Goal: Task Accomplishment & Management: Complete application form

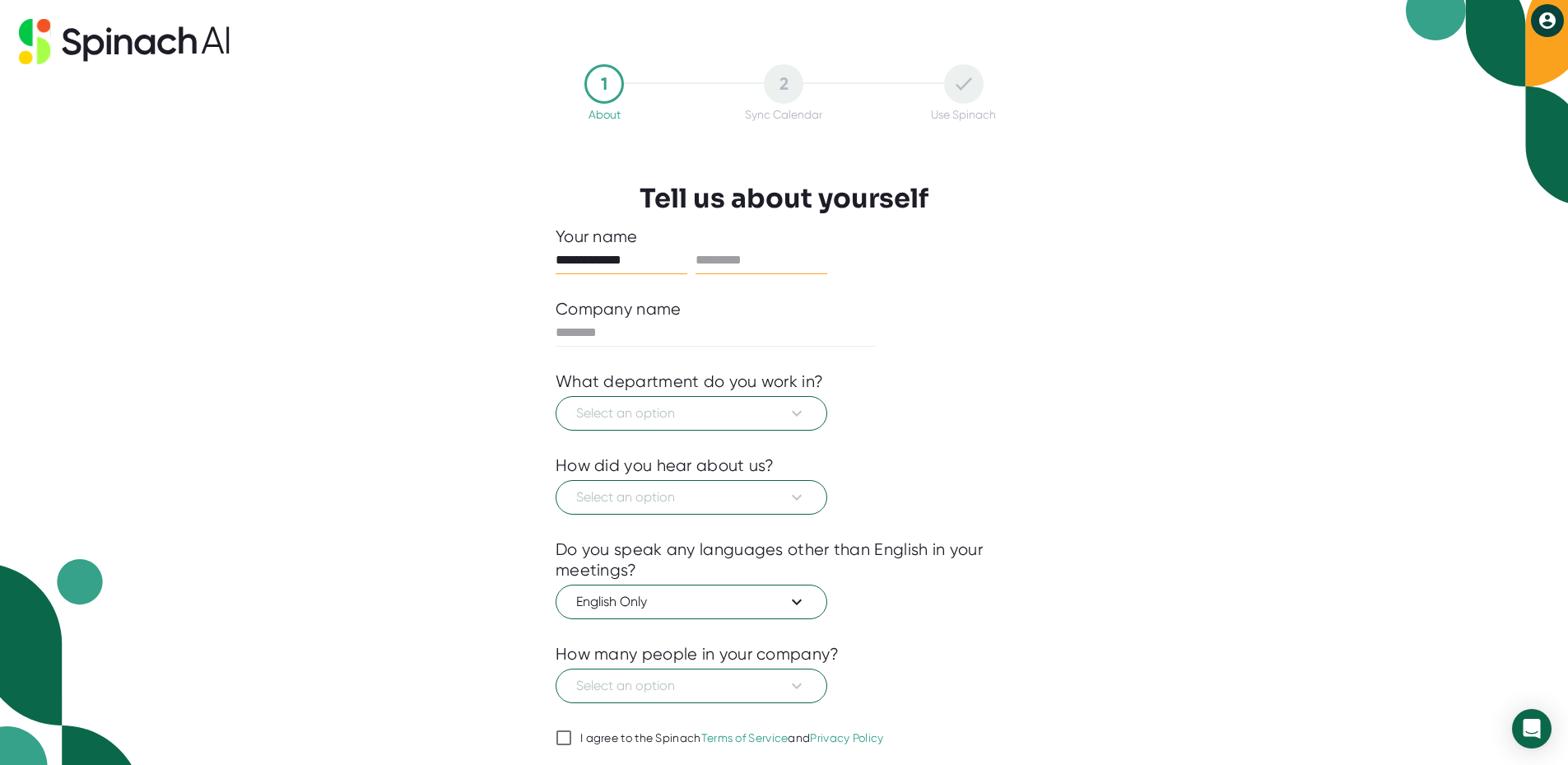
type input "**********"
click at [746, 253] on input "text" at bounding box center [761, 260] width 131 height 26
type input "******"
click at [644, 259] on input "**********" at bounding box center [620, 260] width 131 height 26
type input "******"
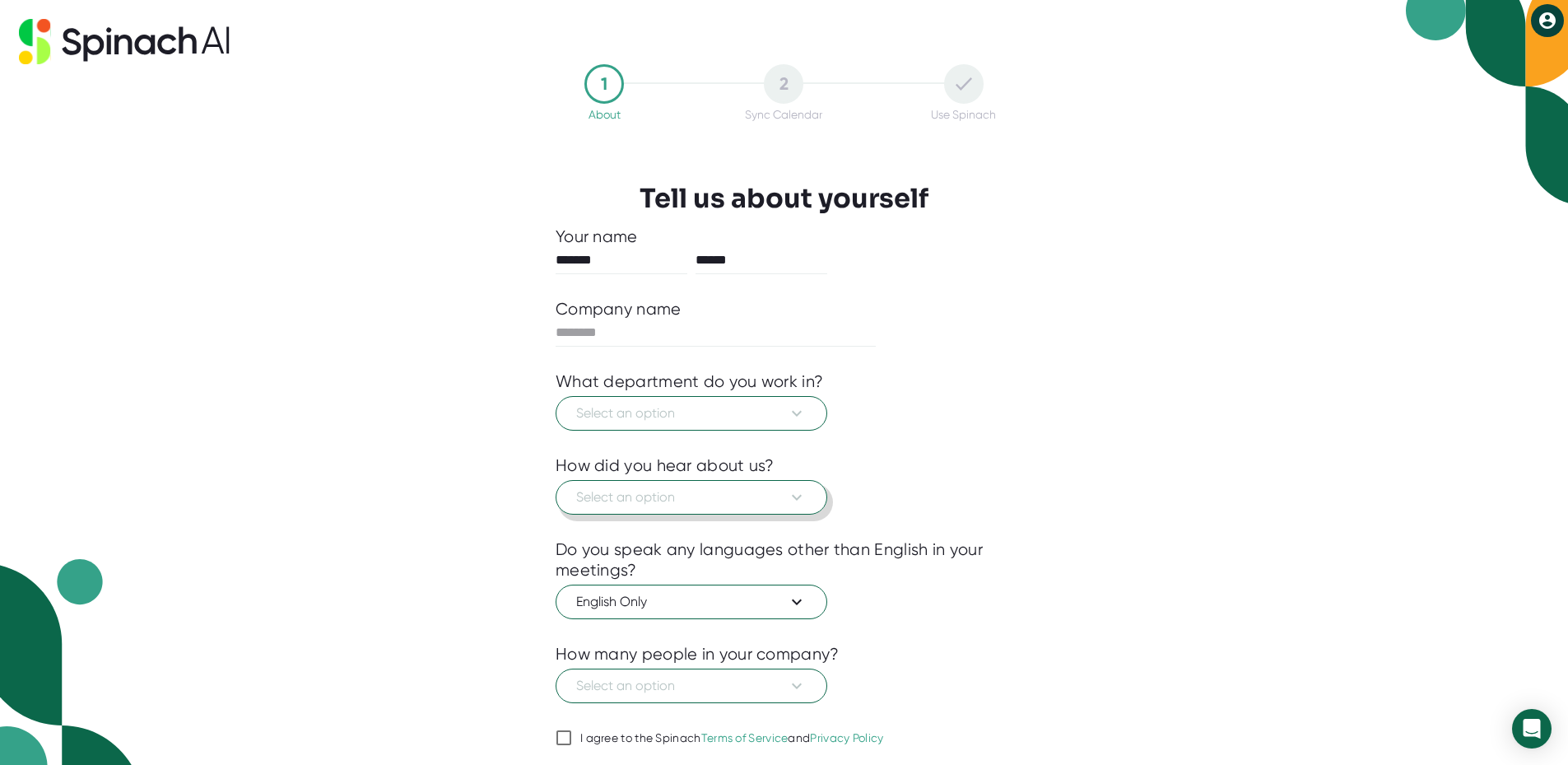
click at [799, 495] on icon at bounding box center [797, 497] width 20 height 20
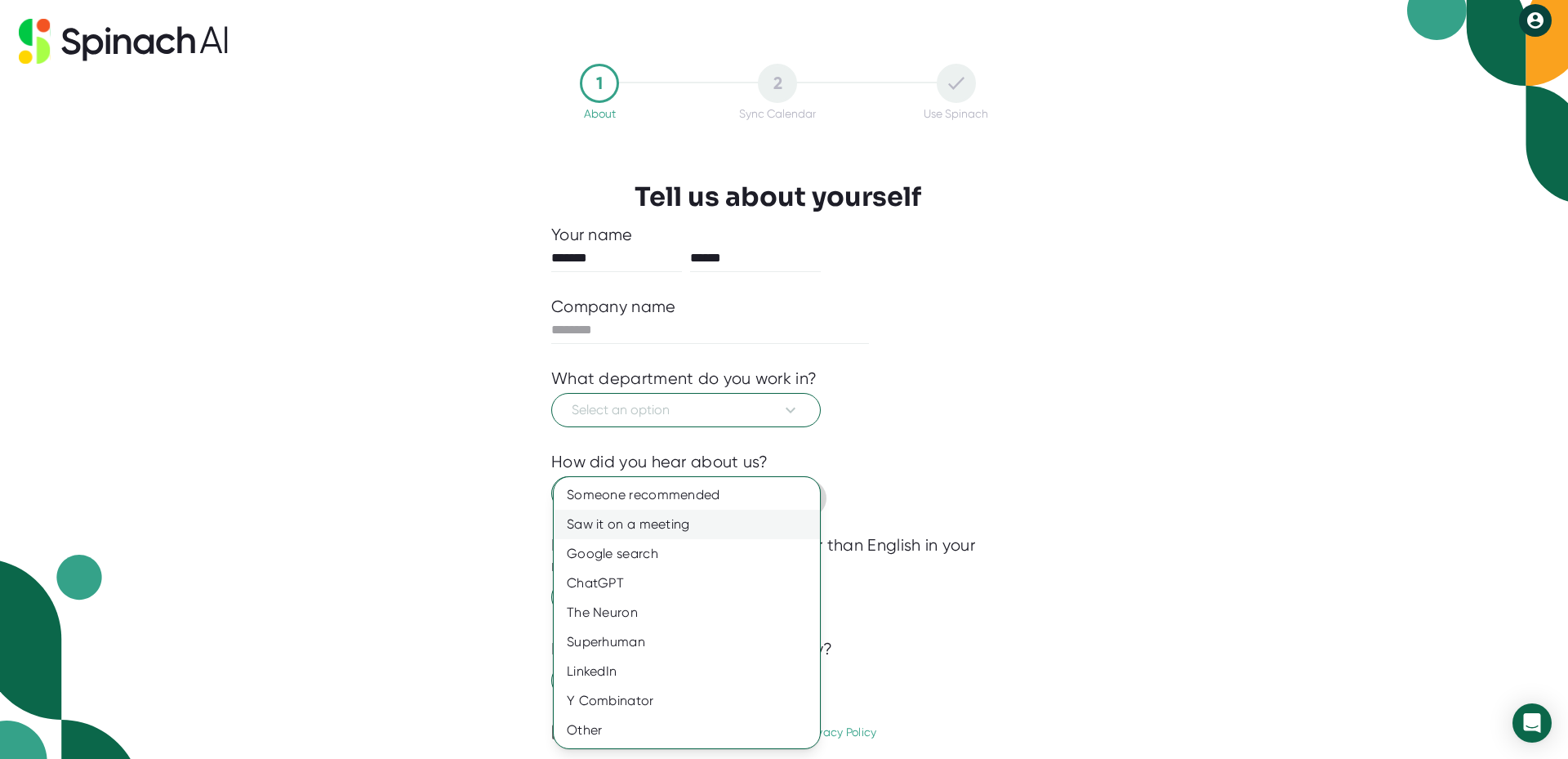
click at [654, 522] on div "Saw it on a meeting" at bounding box center [687, 524] width 266 height 29
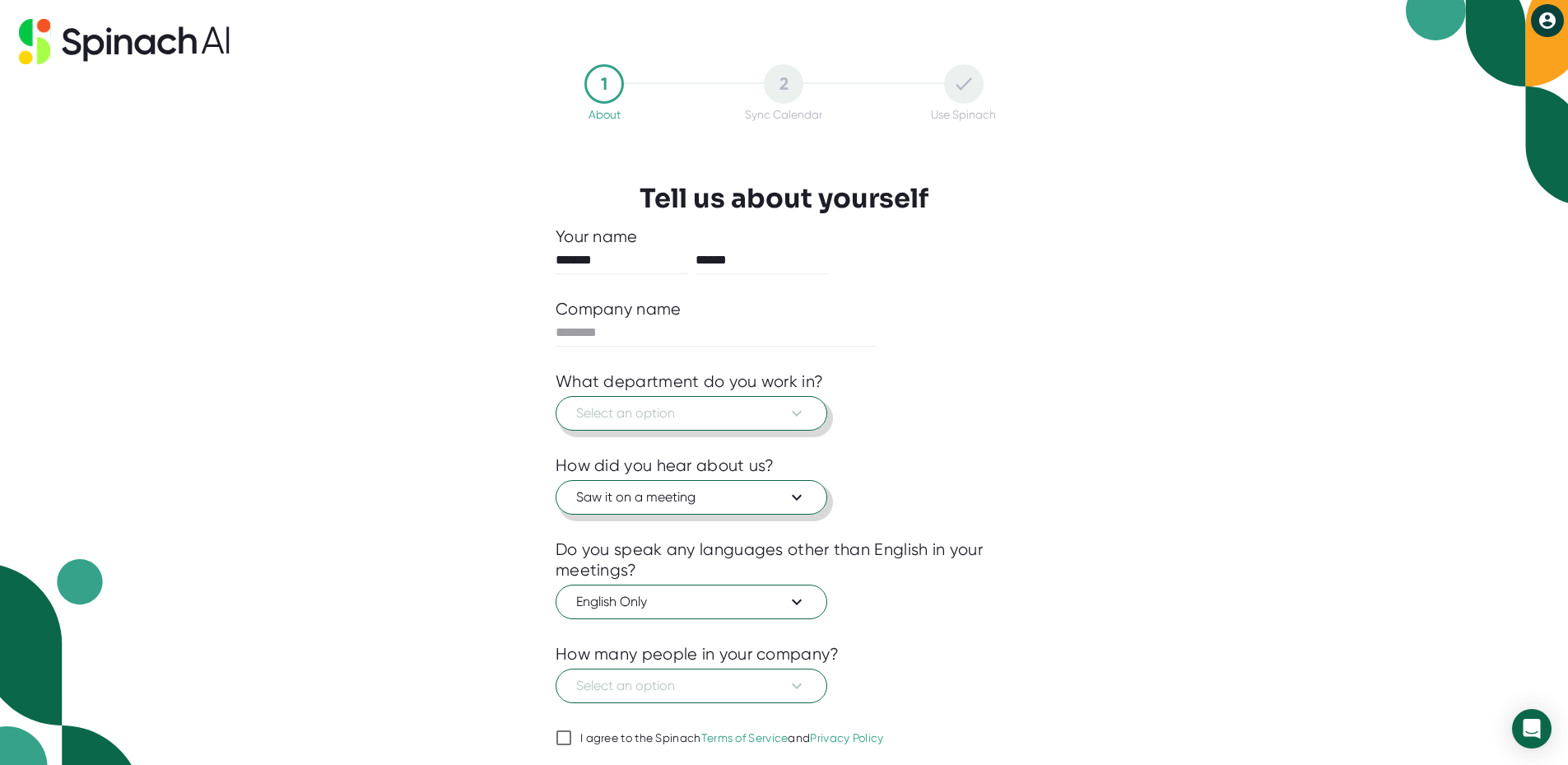
click at [798, 410] on icon at bounding box center [797, 413] width 20 height 20
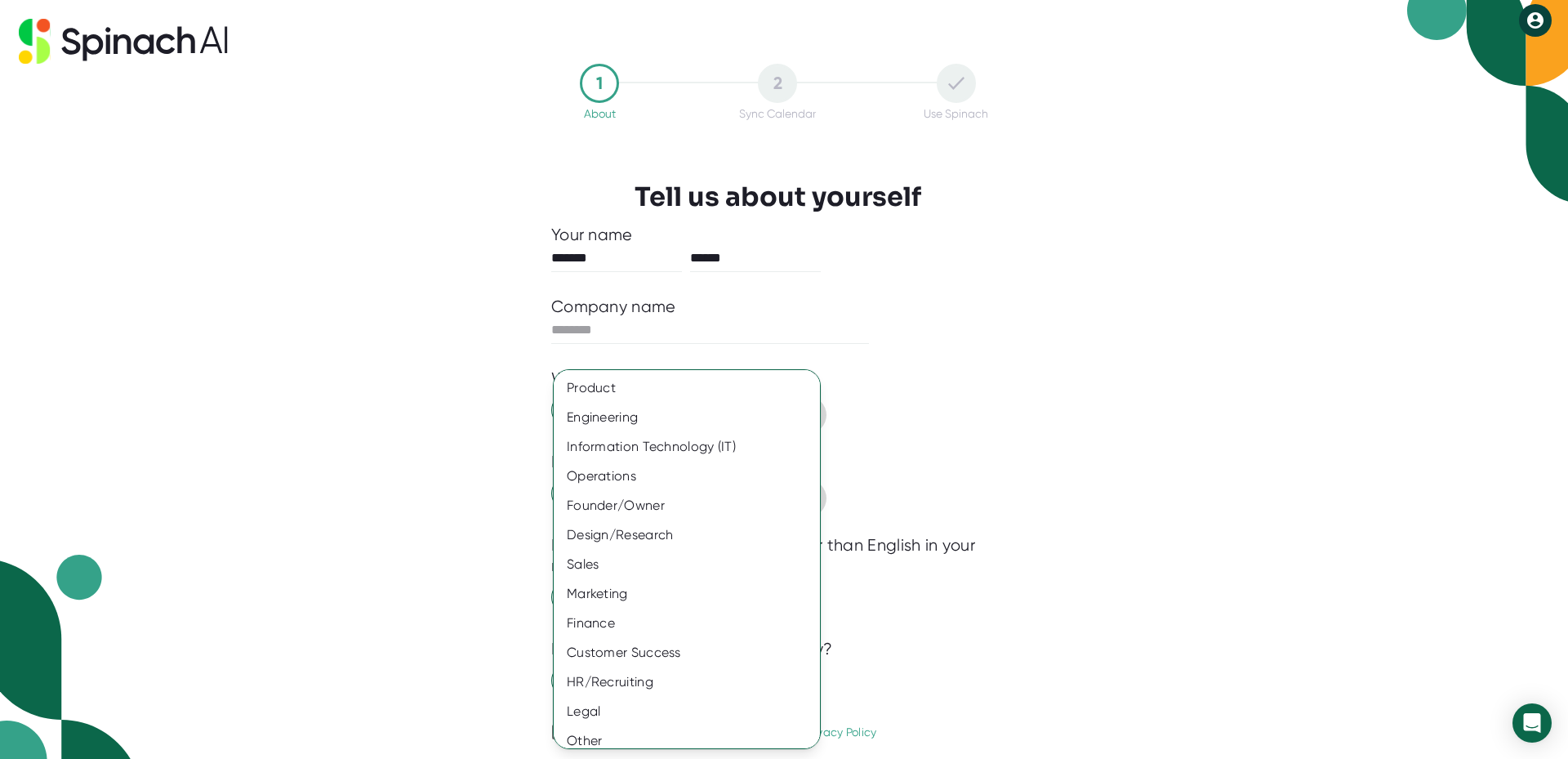
click at [1079, 427] on div at bounding box center [784, 380] width 1568 height 759
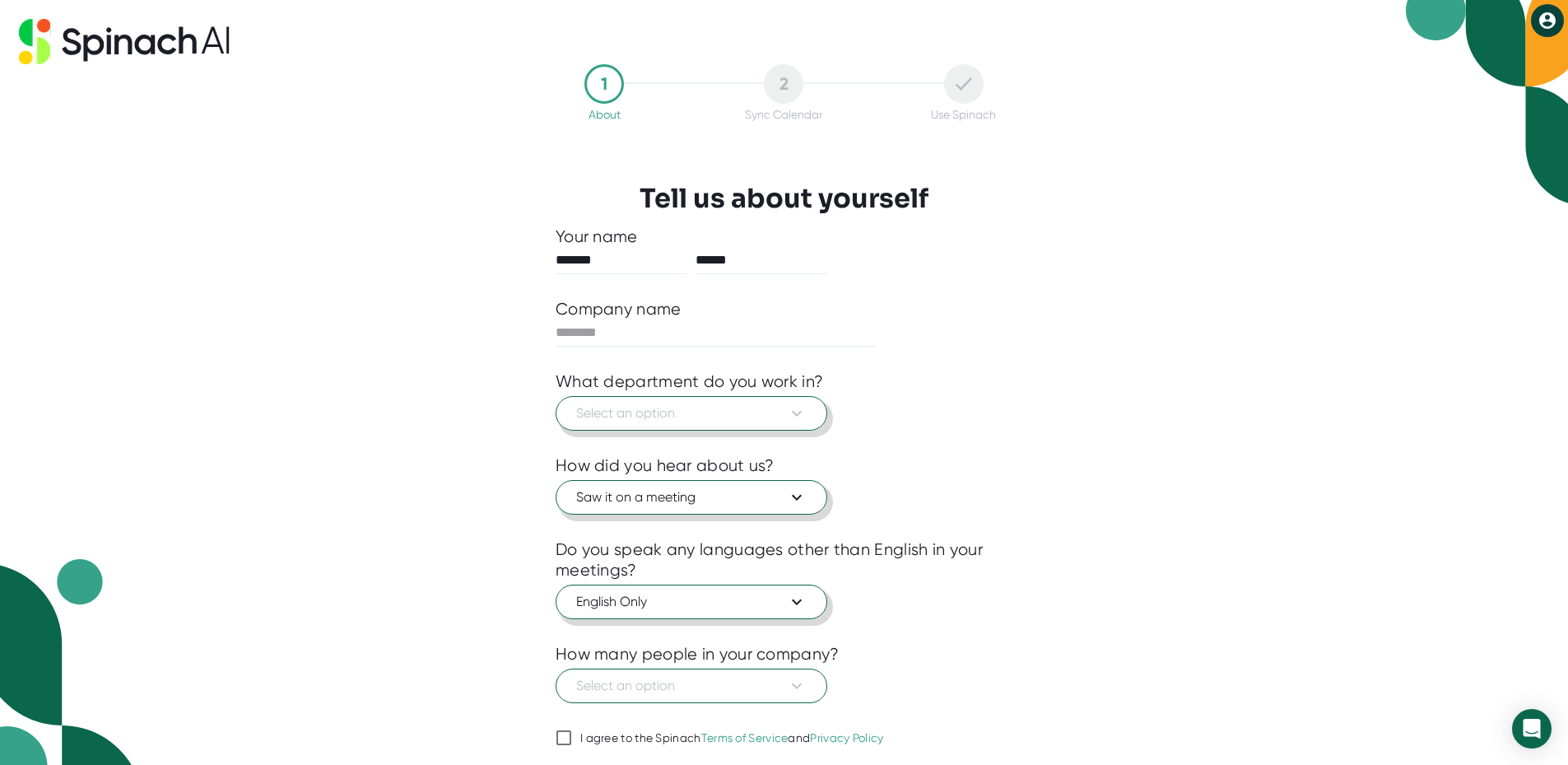
click at [799, 604] on icon at bounding box center [797, 601] width 20 height 20
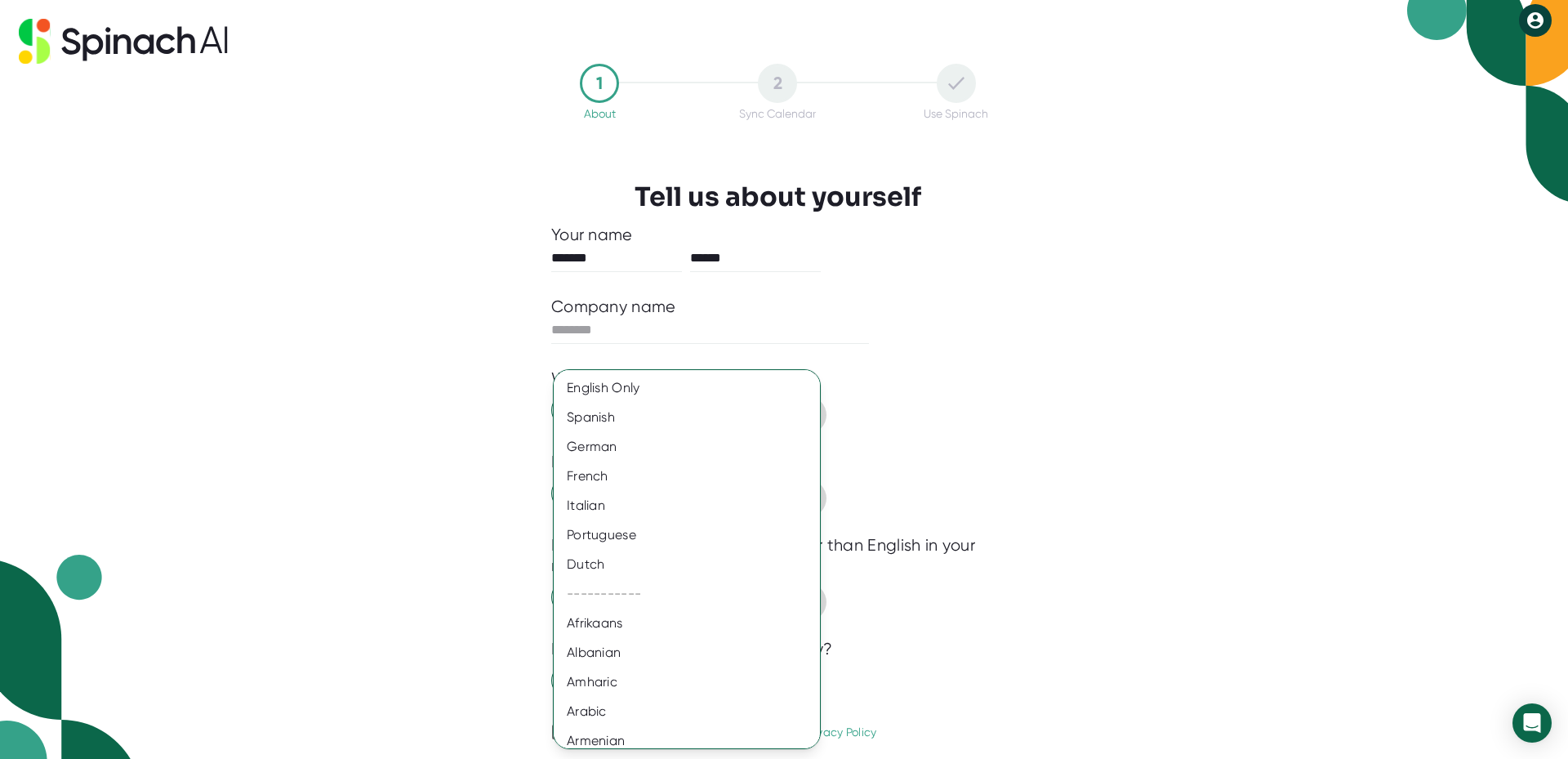
click at [1172, 558] on div at bounding box center [784, 380] width 1568 height 759
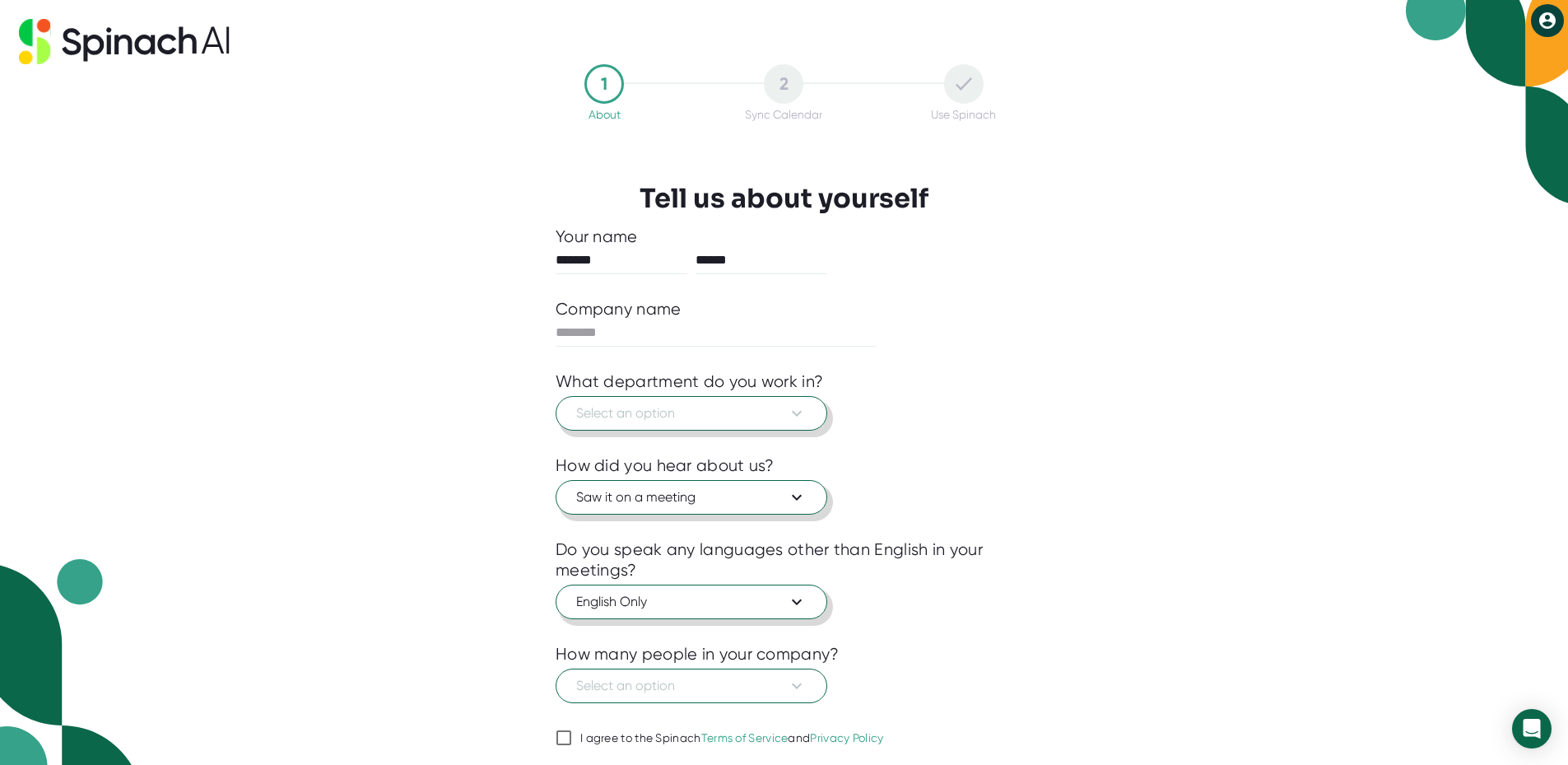
scroll to position [54, 0]
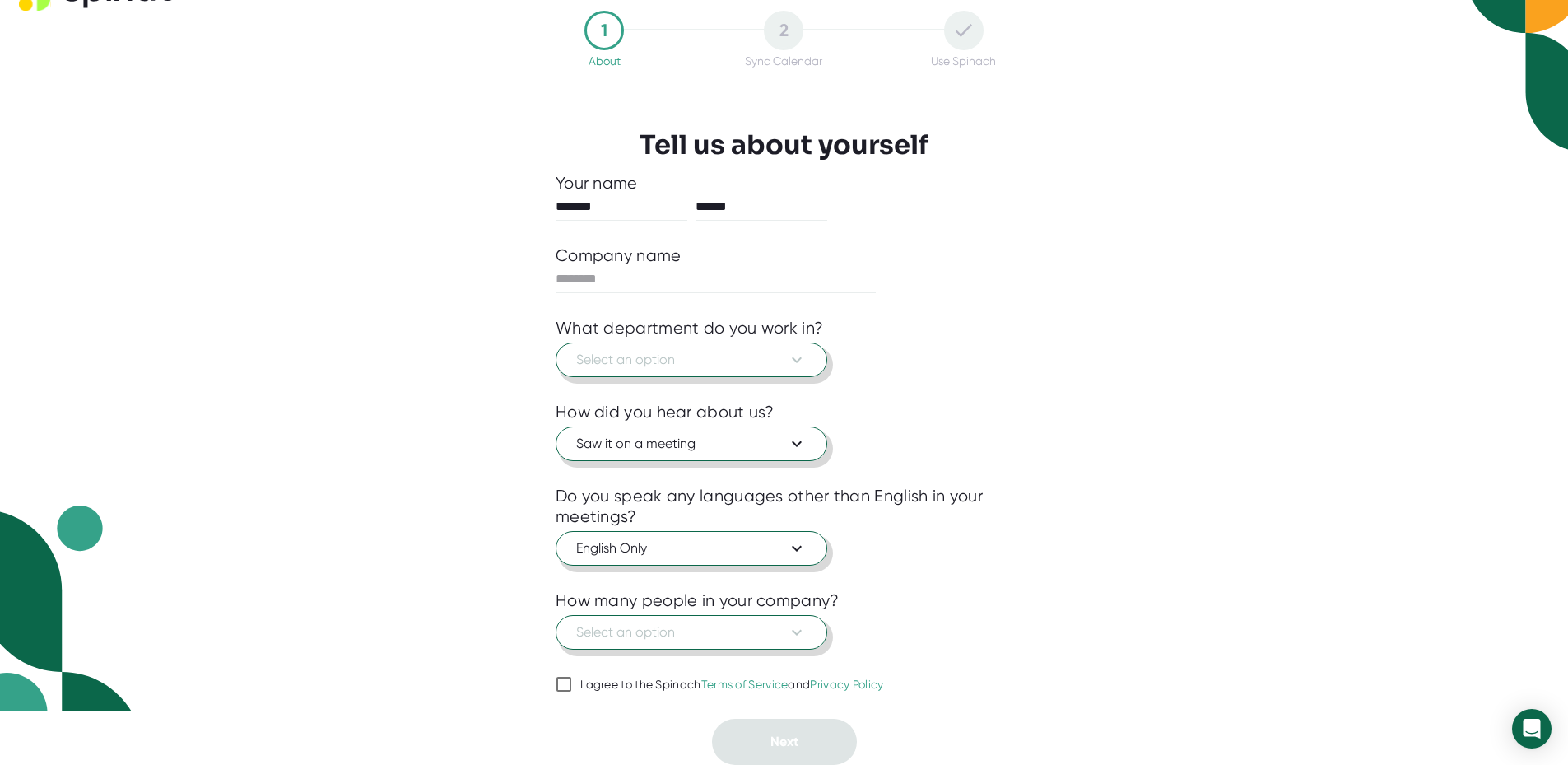
click at [793, 630] on icon at bounding box center [797, 632] width 20 height 20
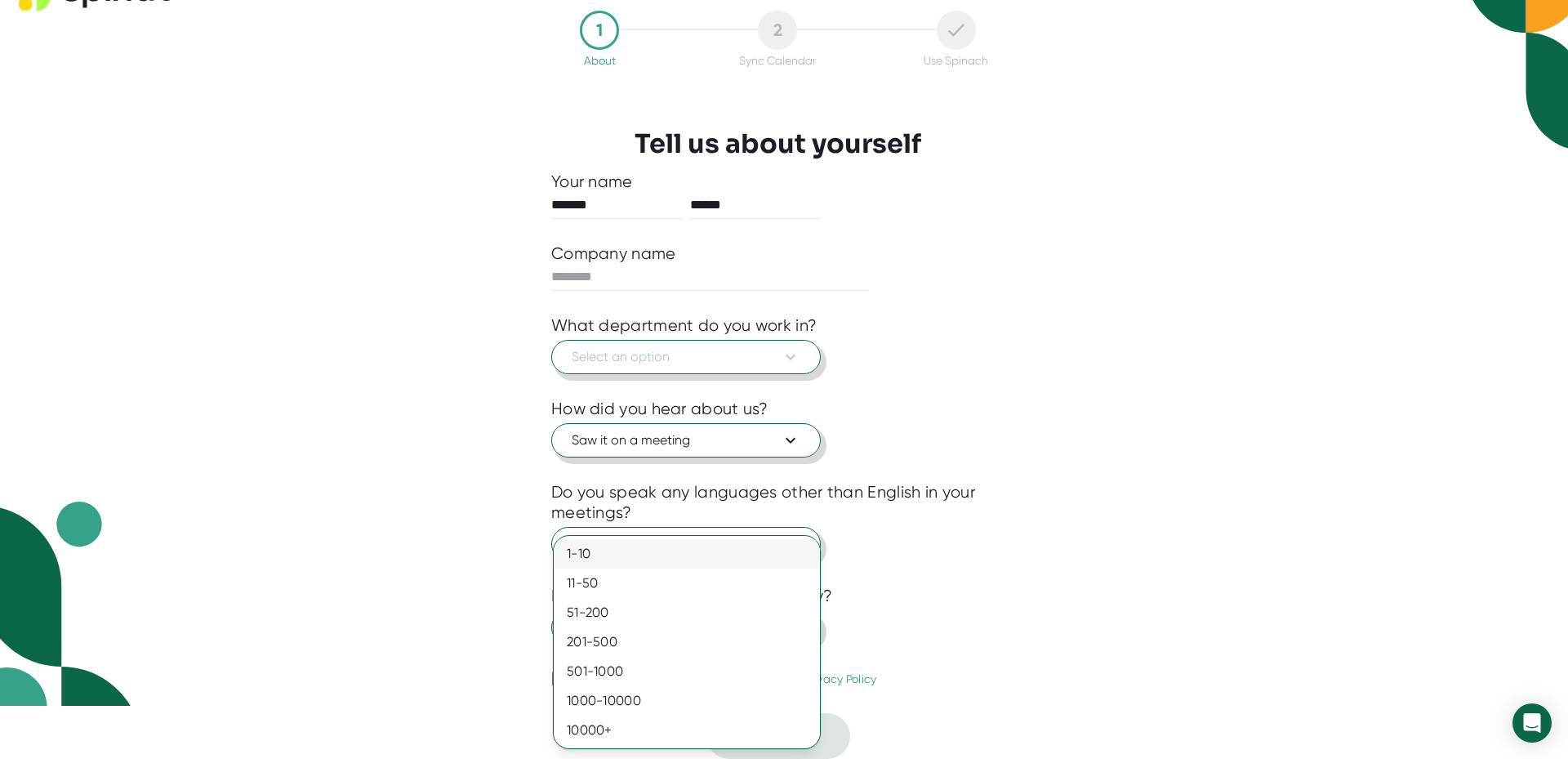
click at [586, 553] on div "1-10" at bounding box center [687, 554] width 266 height 29
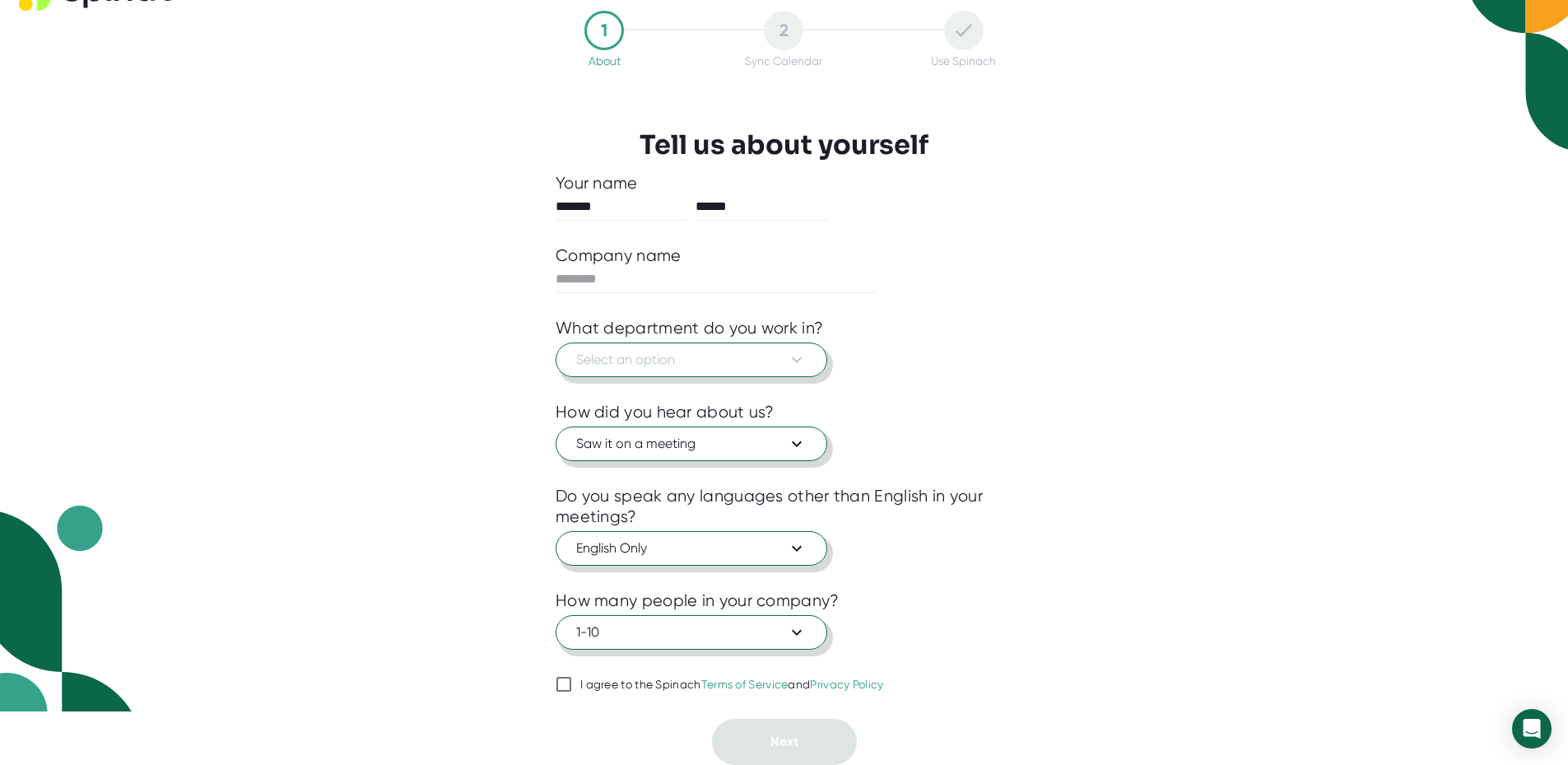
click at [567, 680] on input "I agree to the Spinach Terms of Service and Privacy Policy" at bounding box center [563, 684] width 16 height 20
checkbox input "true"
click at [796, 361] on icon at bounding box center [797, 360] width 10 height 6
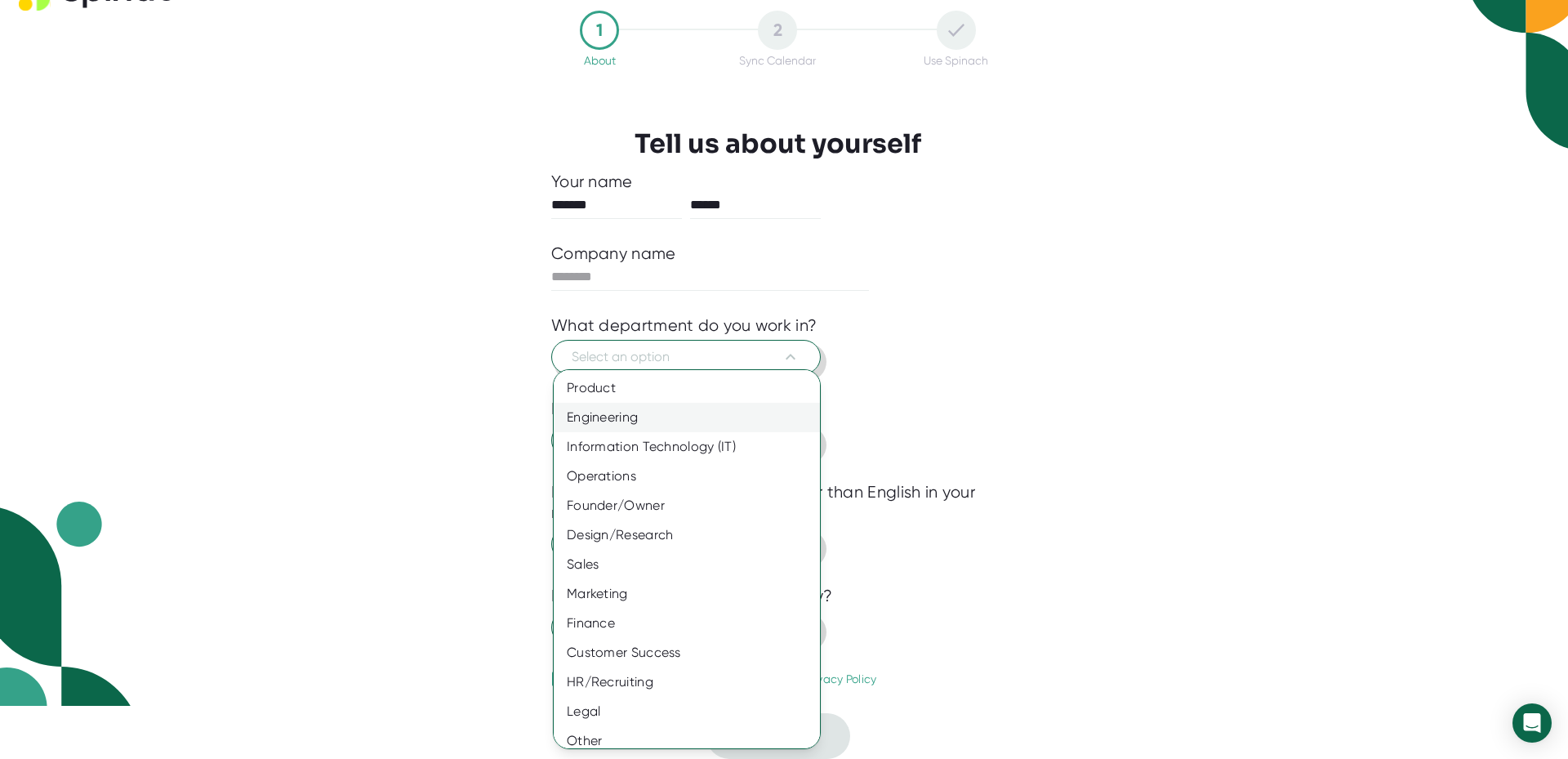
click at [622, 414] on div "Engineering" at bounding box center [693, 417] width 279 height 29
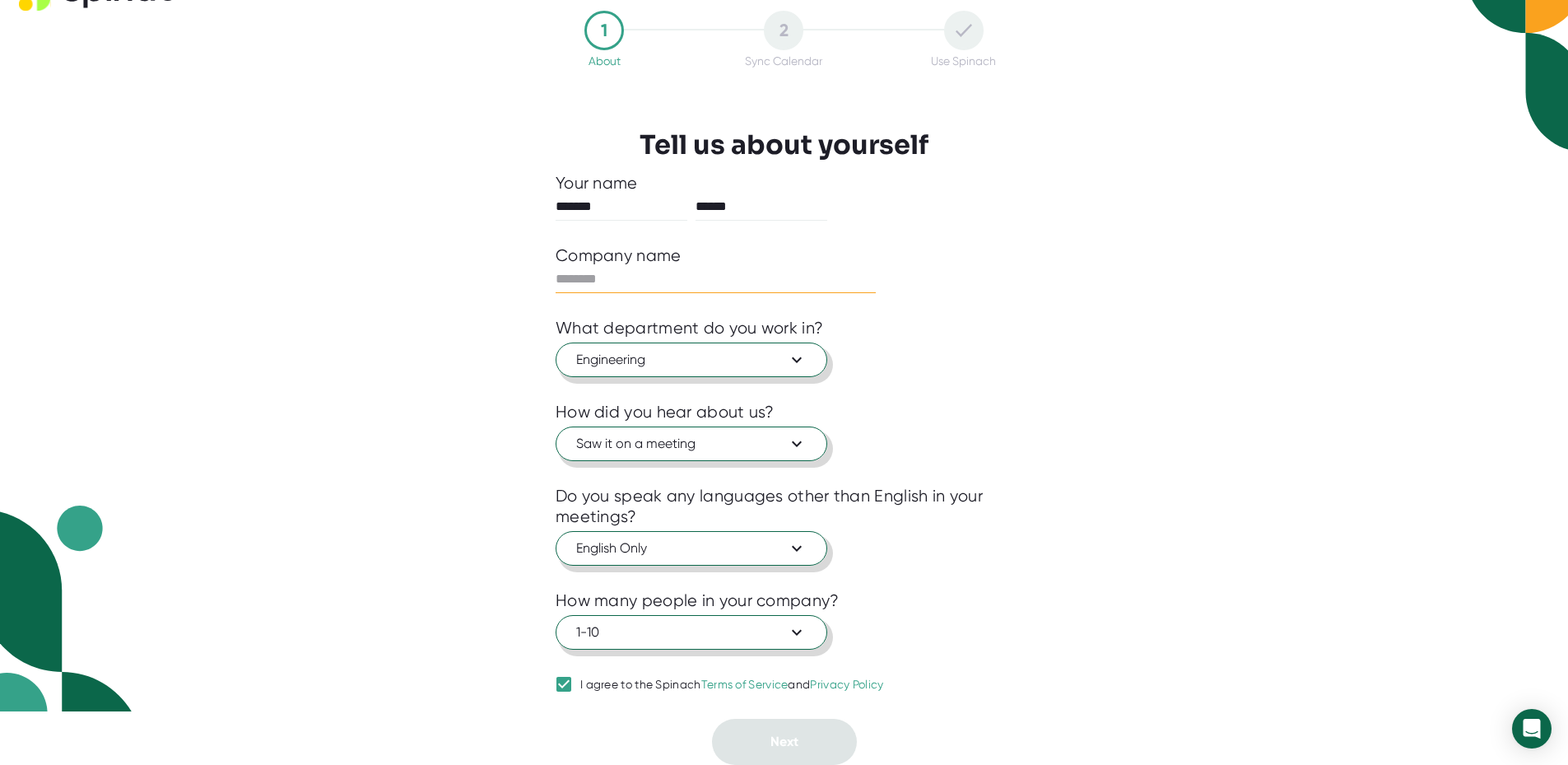
click at [607, 273] on input "text" at bounding box center [715, 278] width 320 height 26
type input "***"
click at [786, 740] on span "Next" at bounding box center [784, 741] width 28 height 15
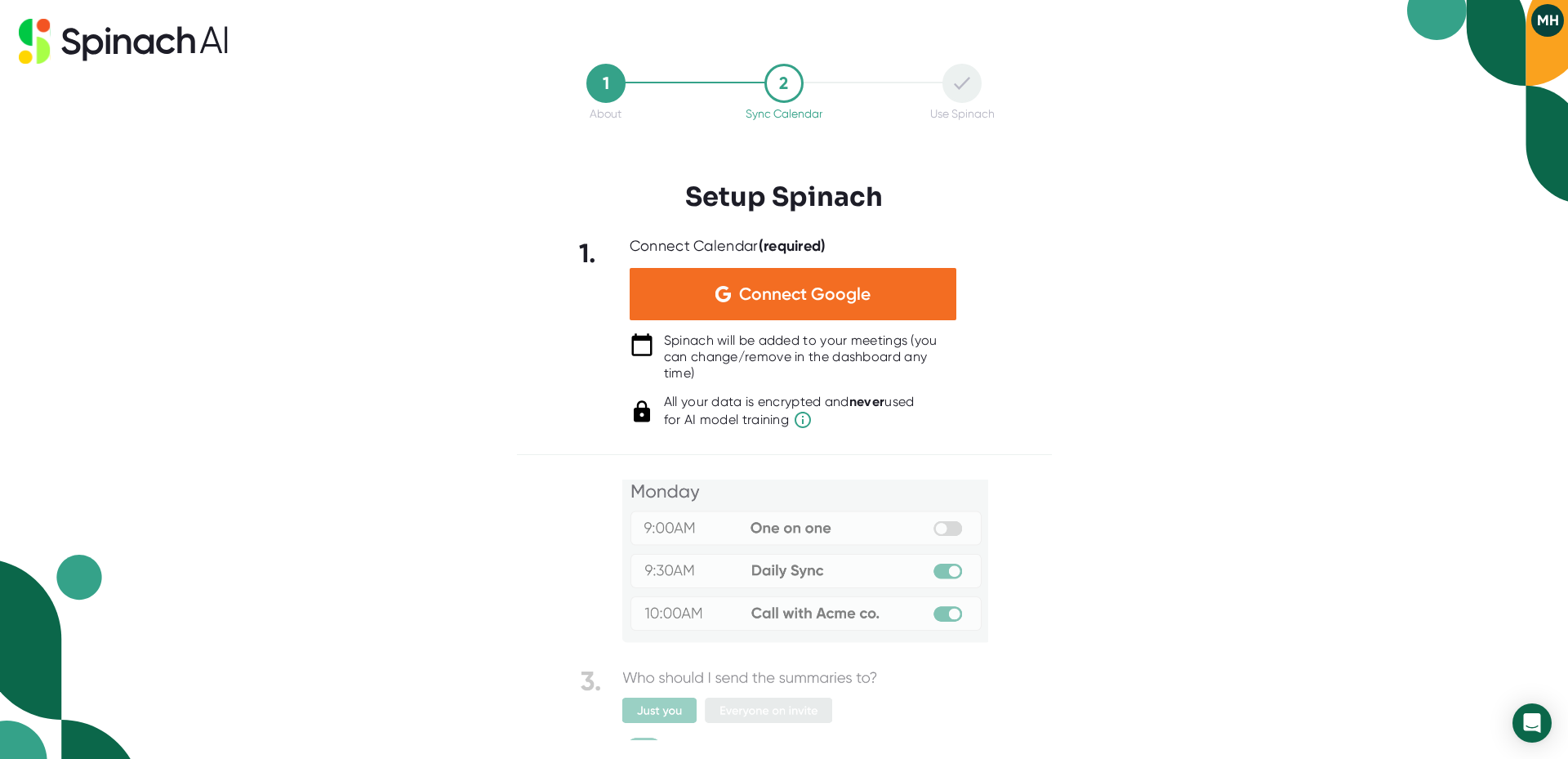
scroll to position [0, 0]
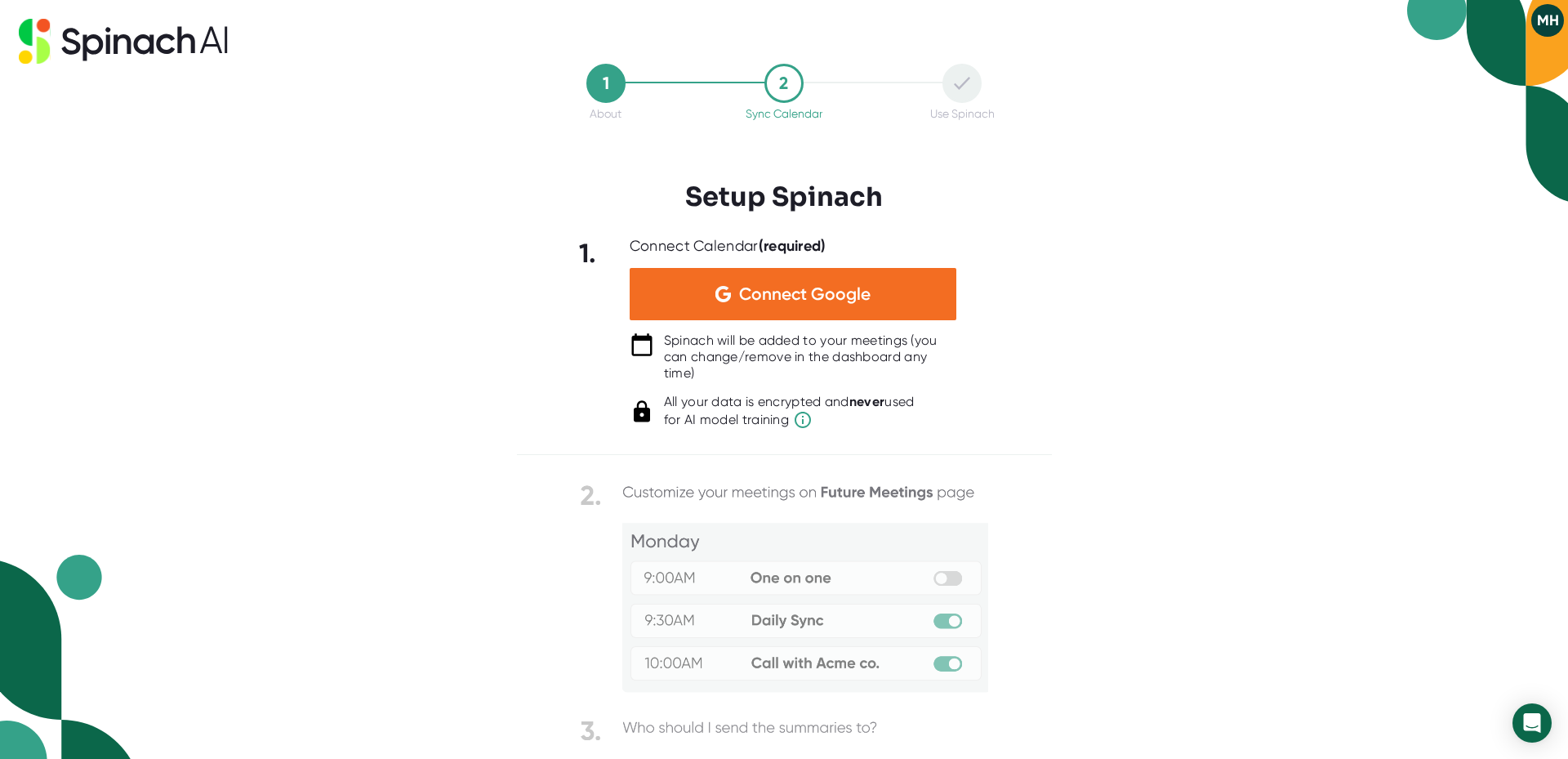
click at [931, 659] on img at bounding box center [784, 645] width 408 height 332
click at [932, 661] on img at bounding box center [784, 645] width 408 height 332
click at [952, 576] on img at bounding box center [784, 645] width 408 height 332
click at [724, 403] on div "All your data is encrypted and never used for AI model training" at bounding box center [790, 412] width 251 height 36
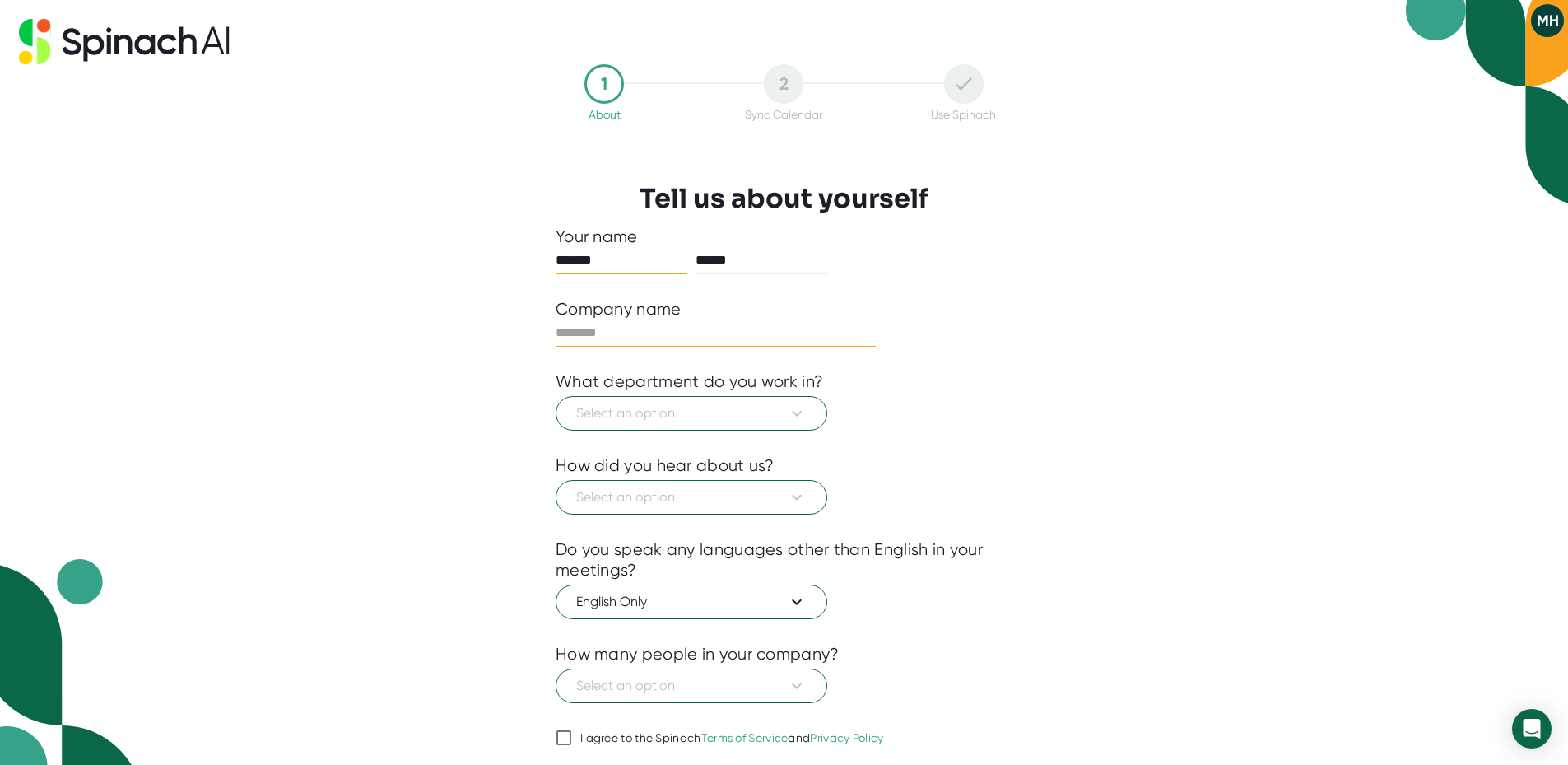
click at [569, 327] on input "text" at bounding box center [715, 332] width 320 height 26
type input "***"
click at [801, 424] on button "Select an option" at bounding box center [690, 413] width 271 height 35
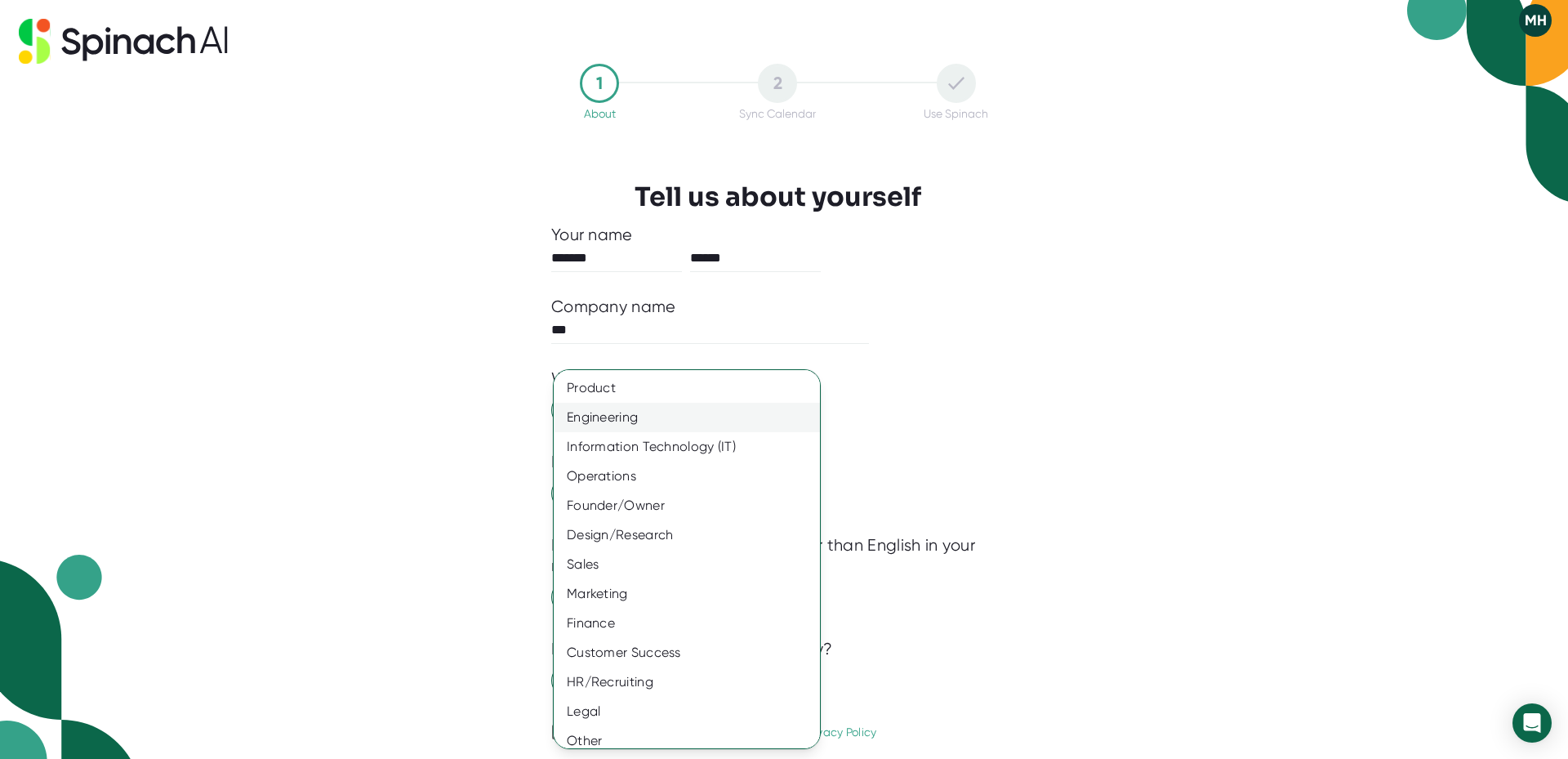
click at [634, 422] on div "Engineering" at bounding box center [693, 417] width 279 height 29
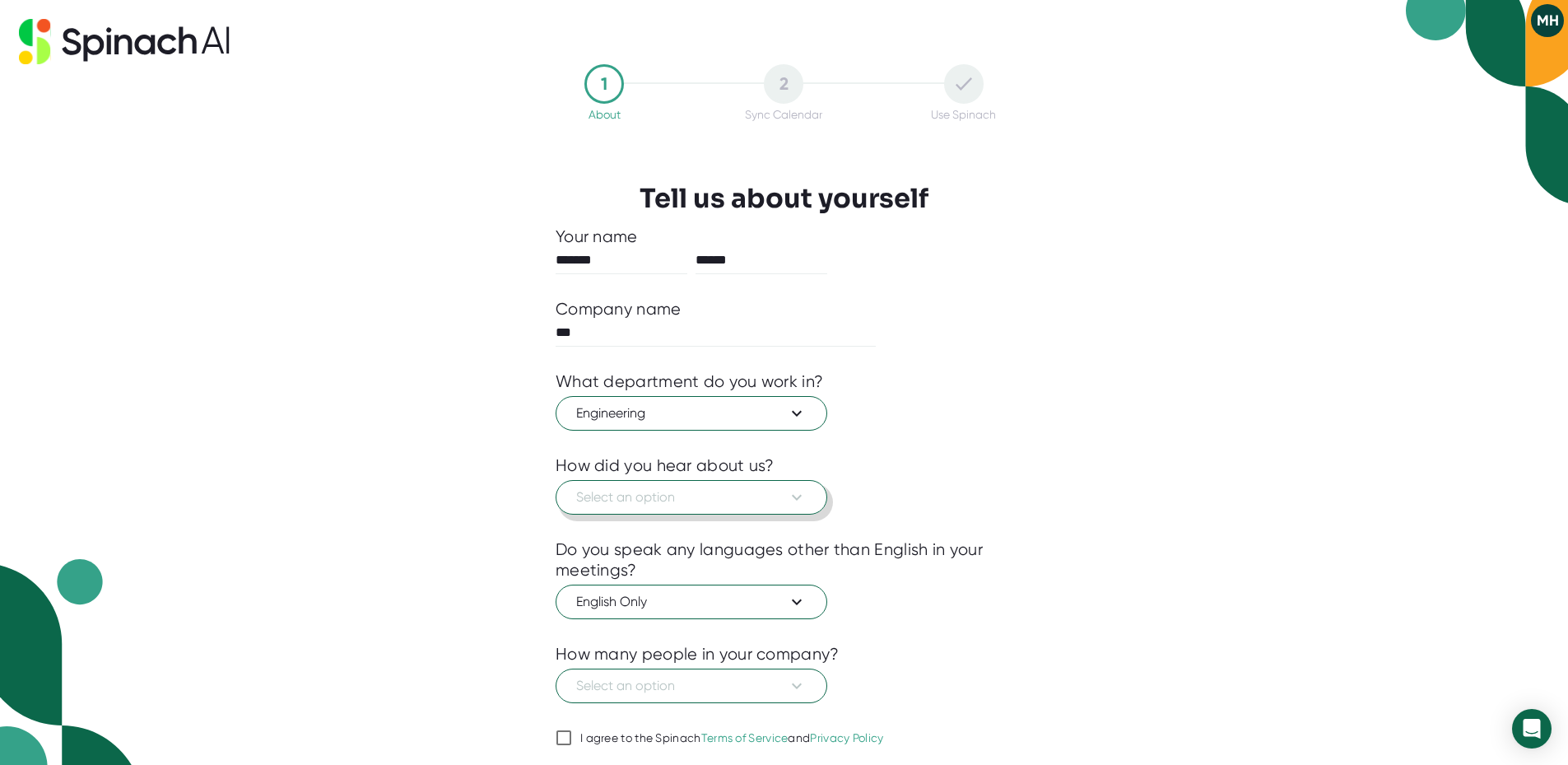
click at [800, 498] on icon at bounding box center [797, 497] width 20 height 20
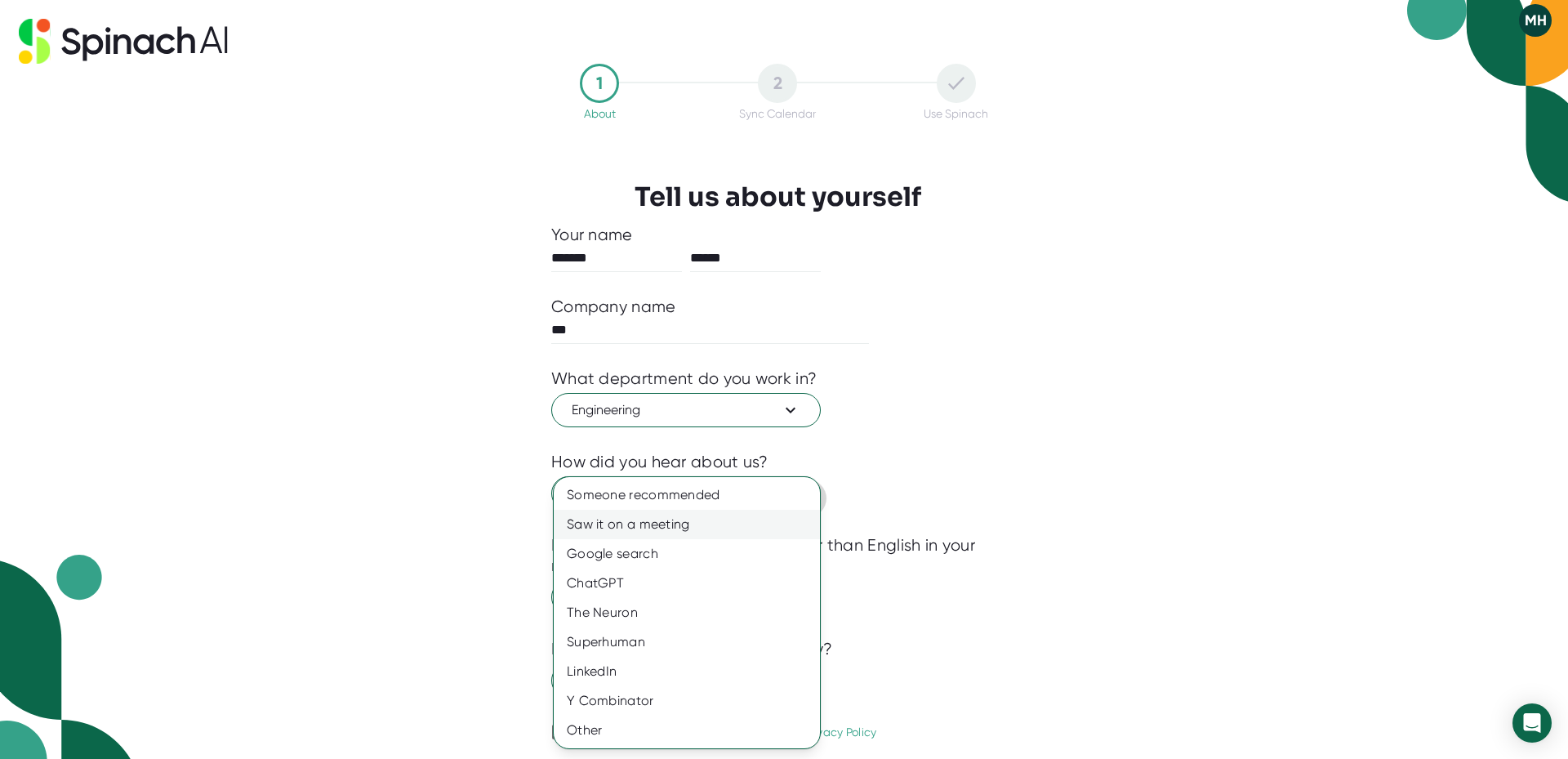
click at [634, 529] on div "Saw it on a meeting" at bounding box center [687, 524] width 266 height 29
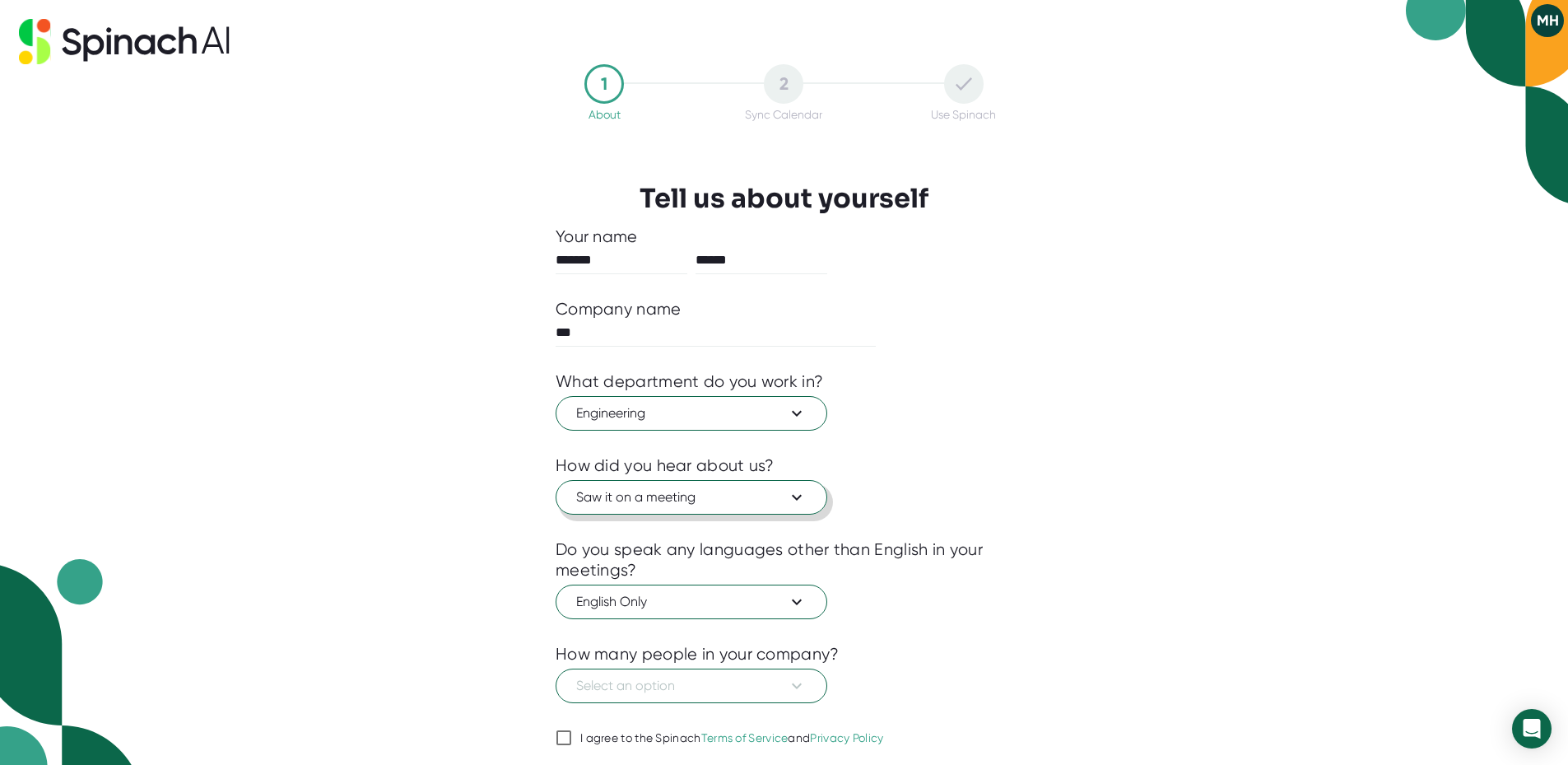
scroll to position [54, 0]
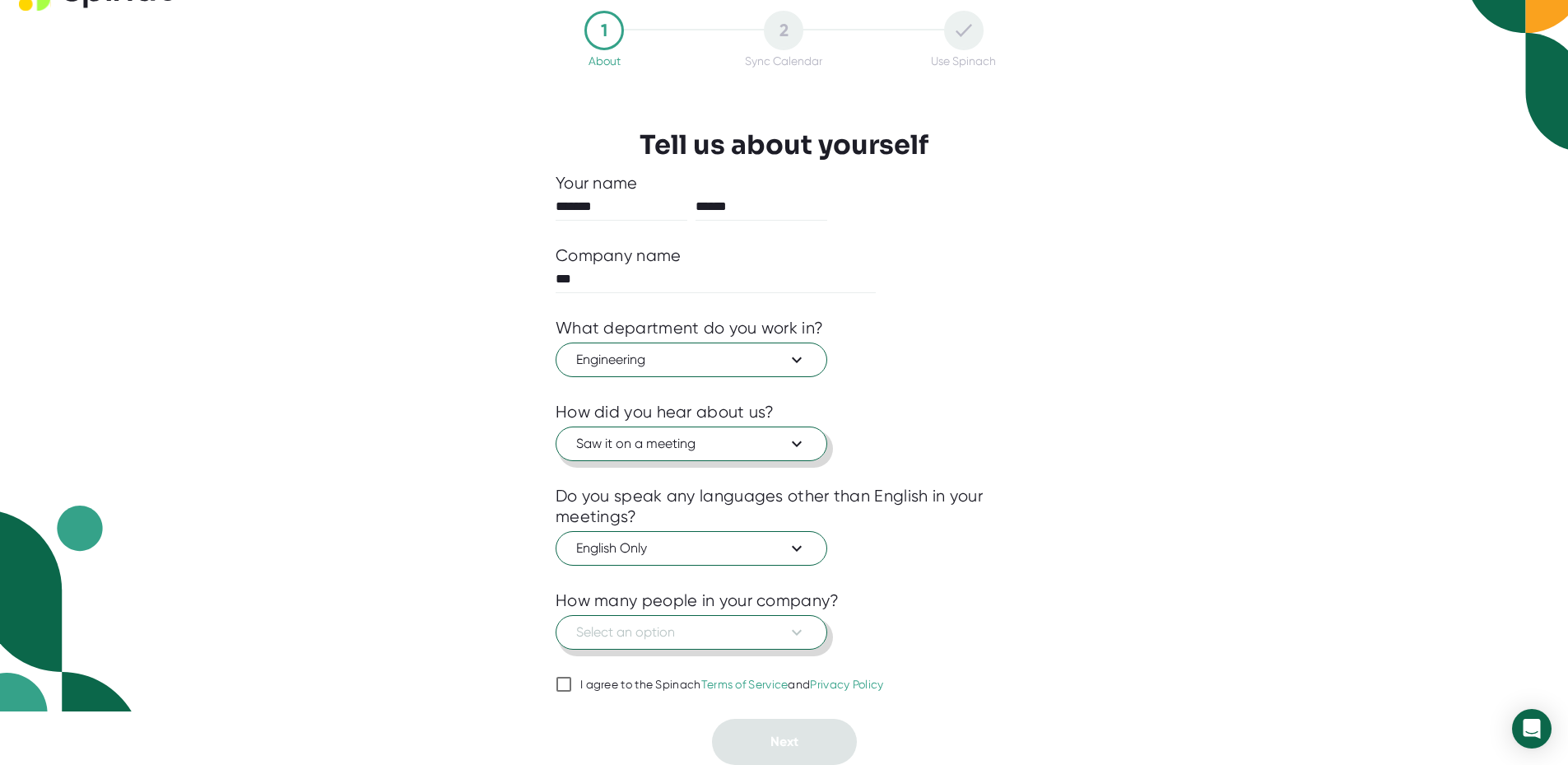
click at [798, 631] on icon at bounding box center [797, 632] width 20 height 20
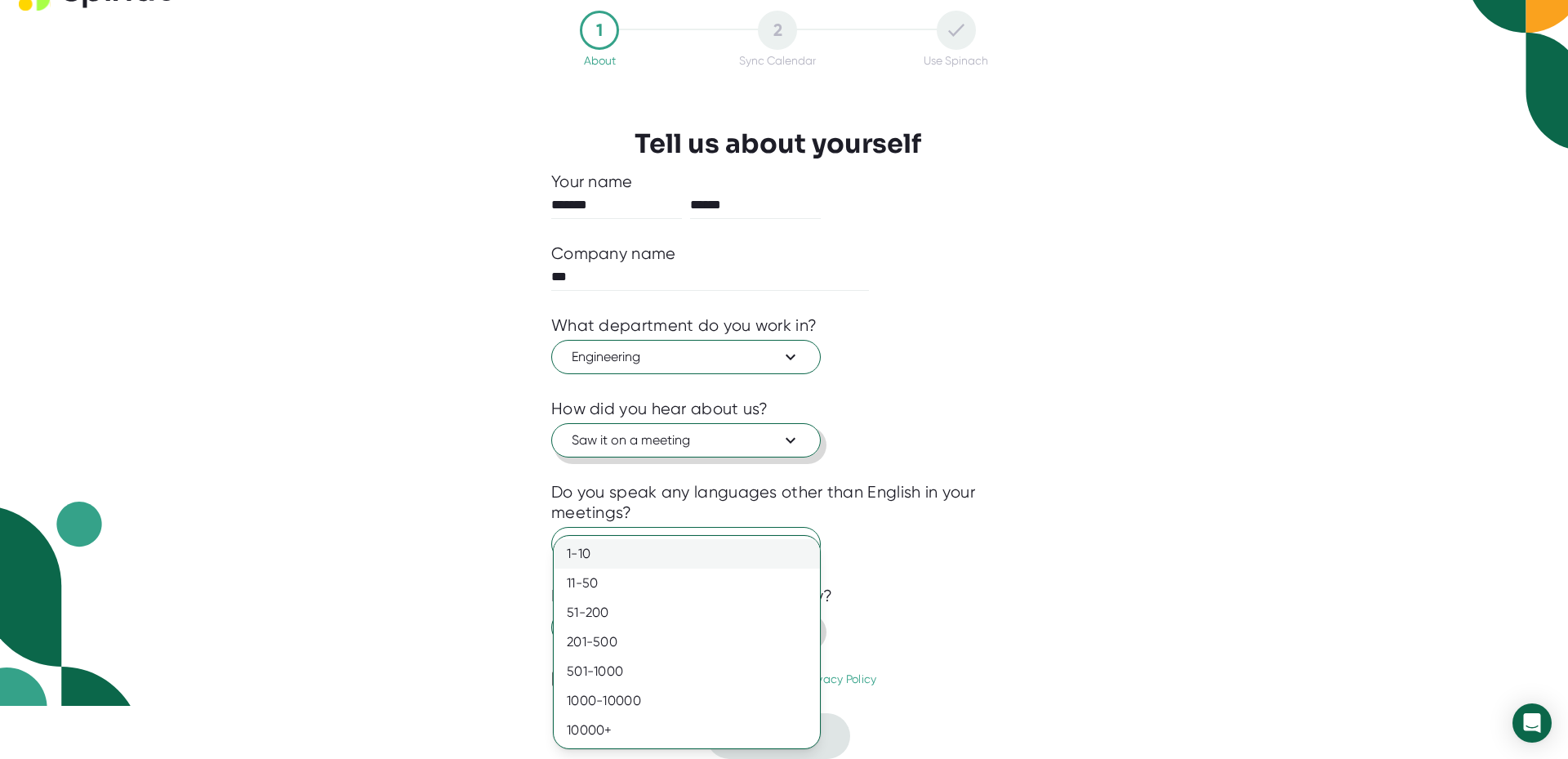
click at [575, 554] on div "1-10" at bounding box center [687, 554] width 266 height 29
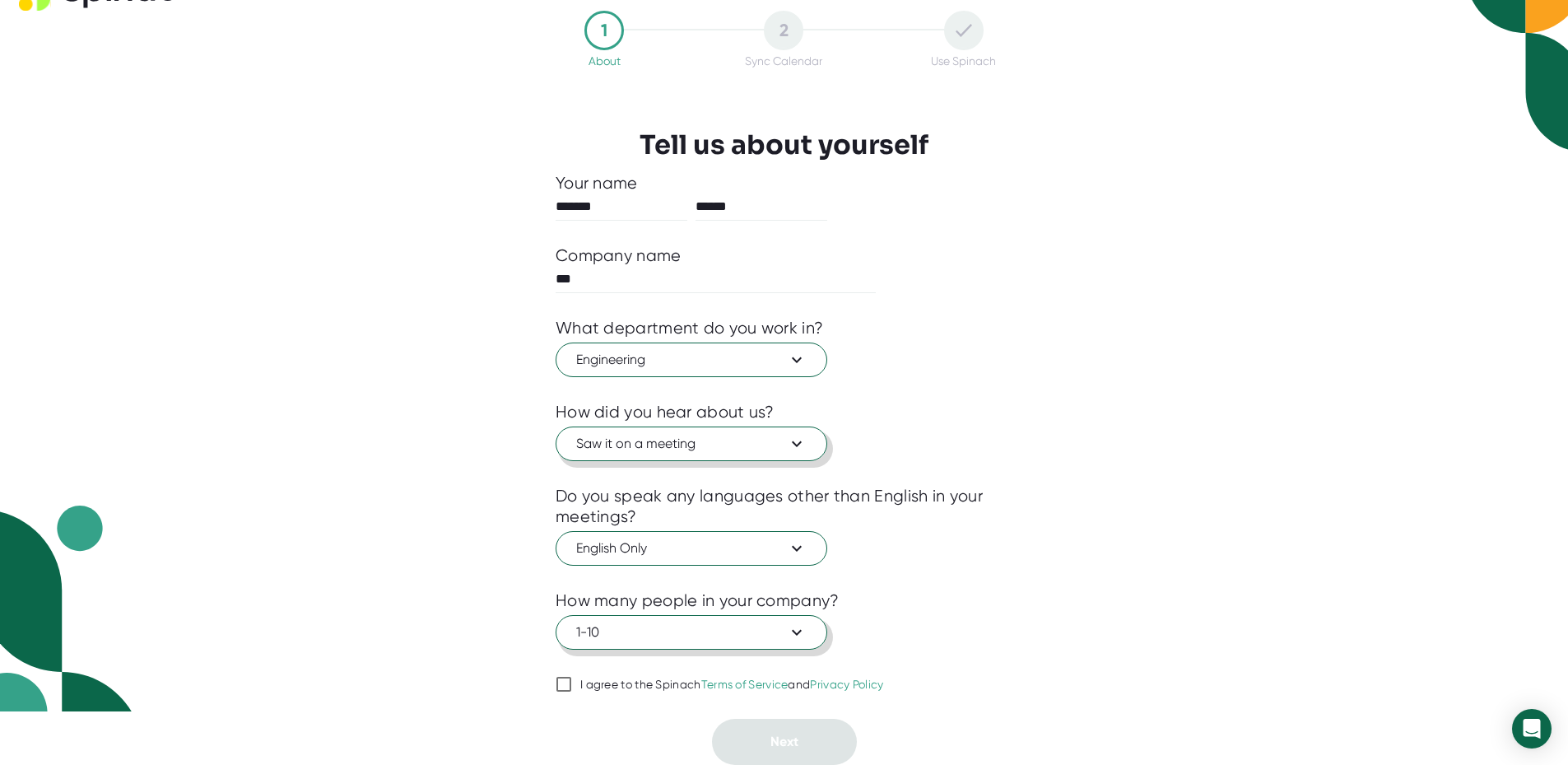
click at [561, 684] on input "I agree to the Spinach Terms of Service and Privacy Policy" at bounding box center [563, 684] width 16 height 20
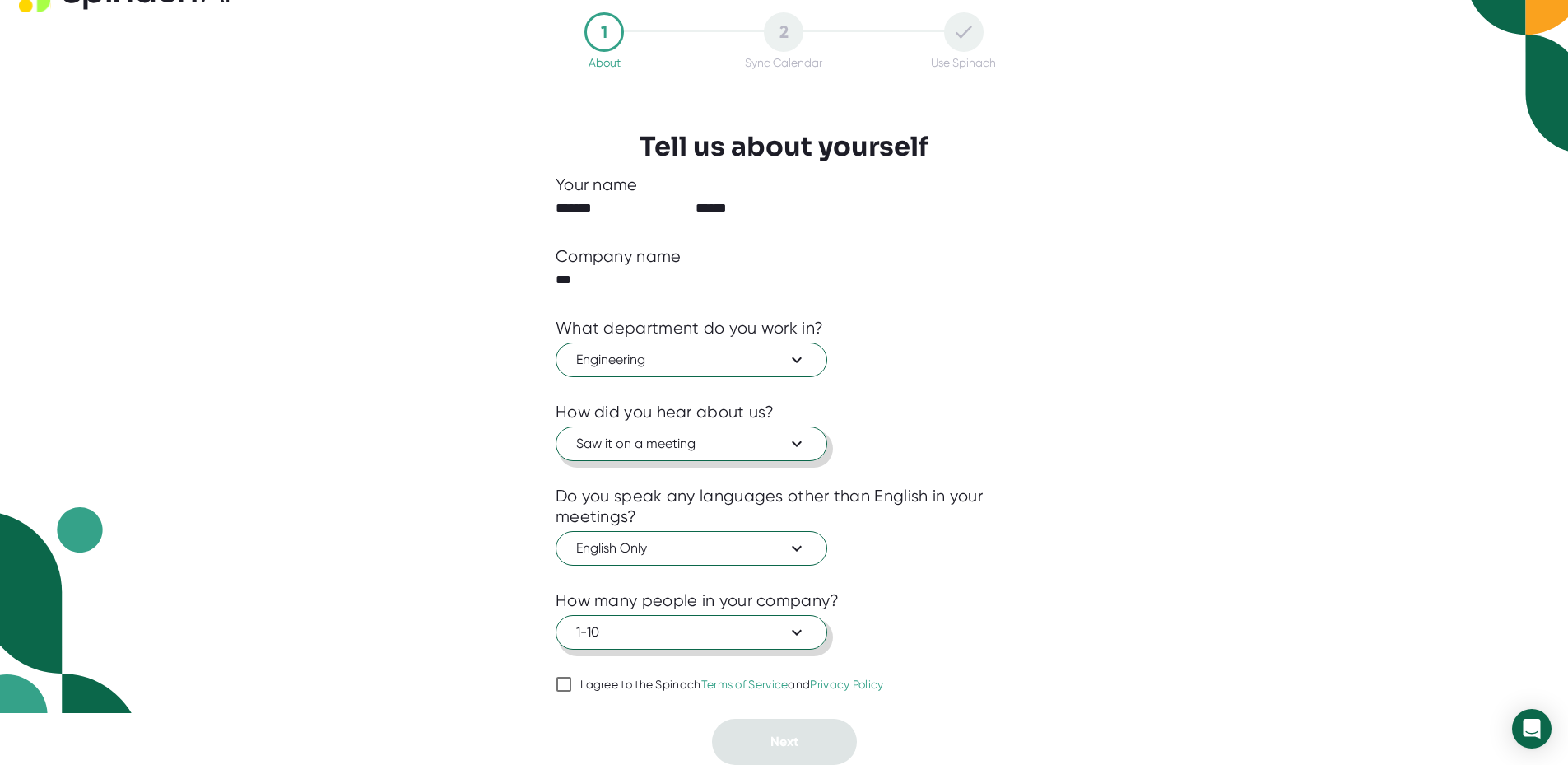
checkbox input "true"
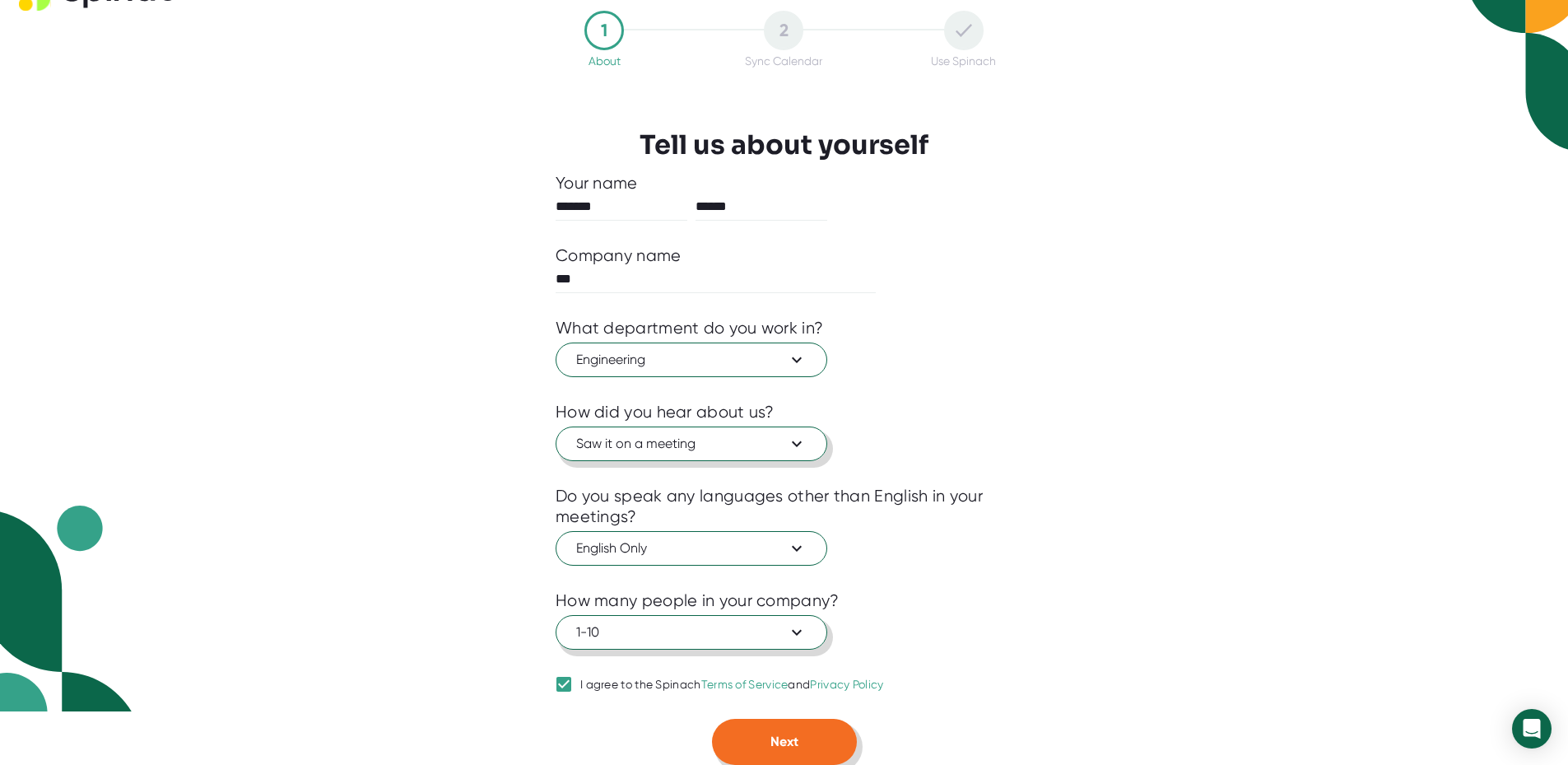
click at [772, 741] on span "Next" at bounding box center [784, 741] width 28 height 15
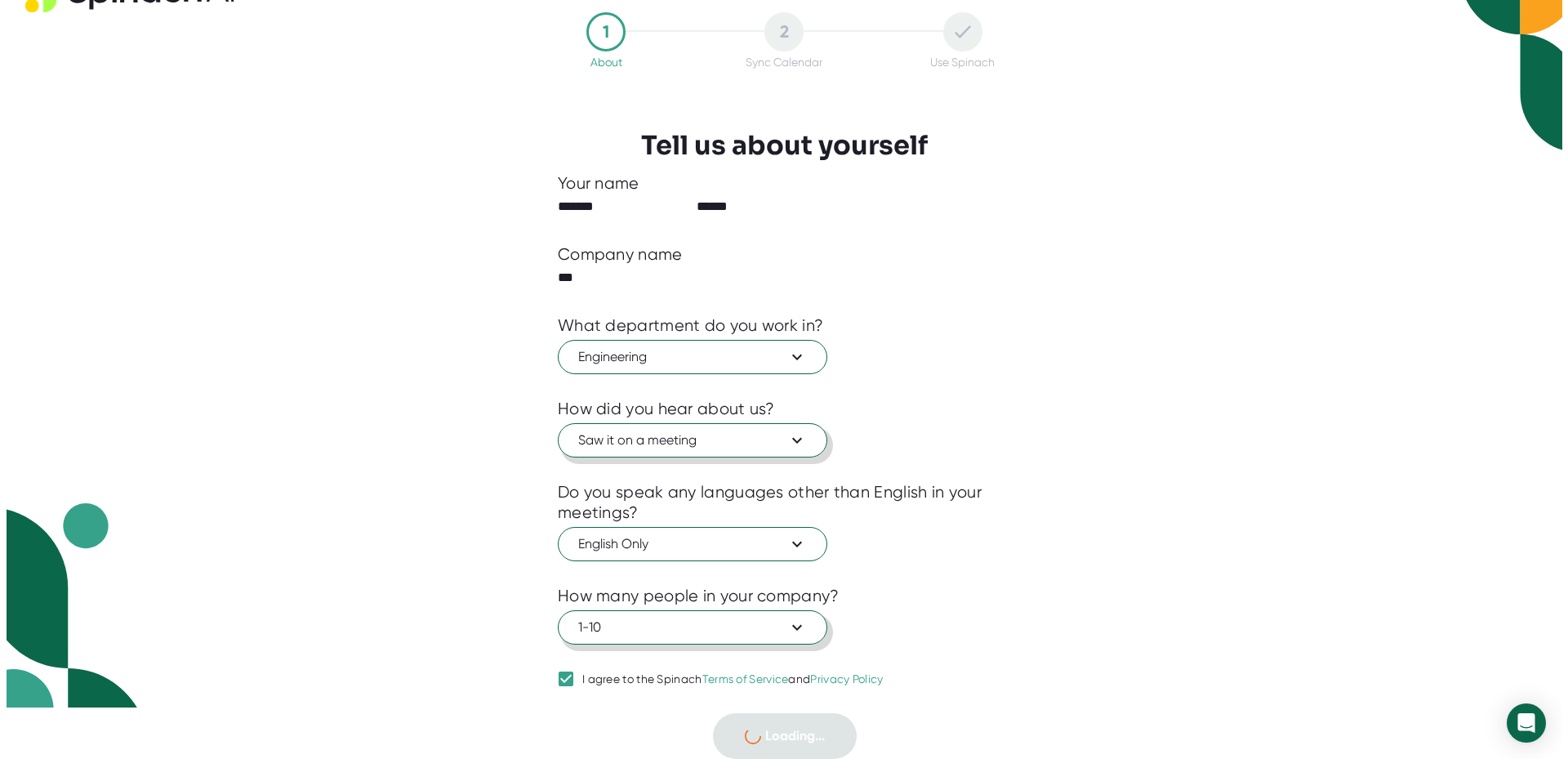
scroll to position [0, 0]
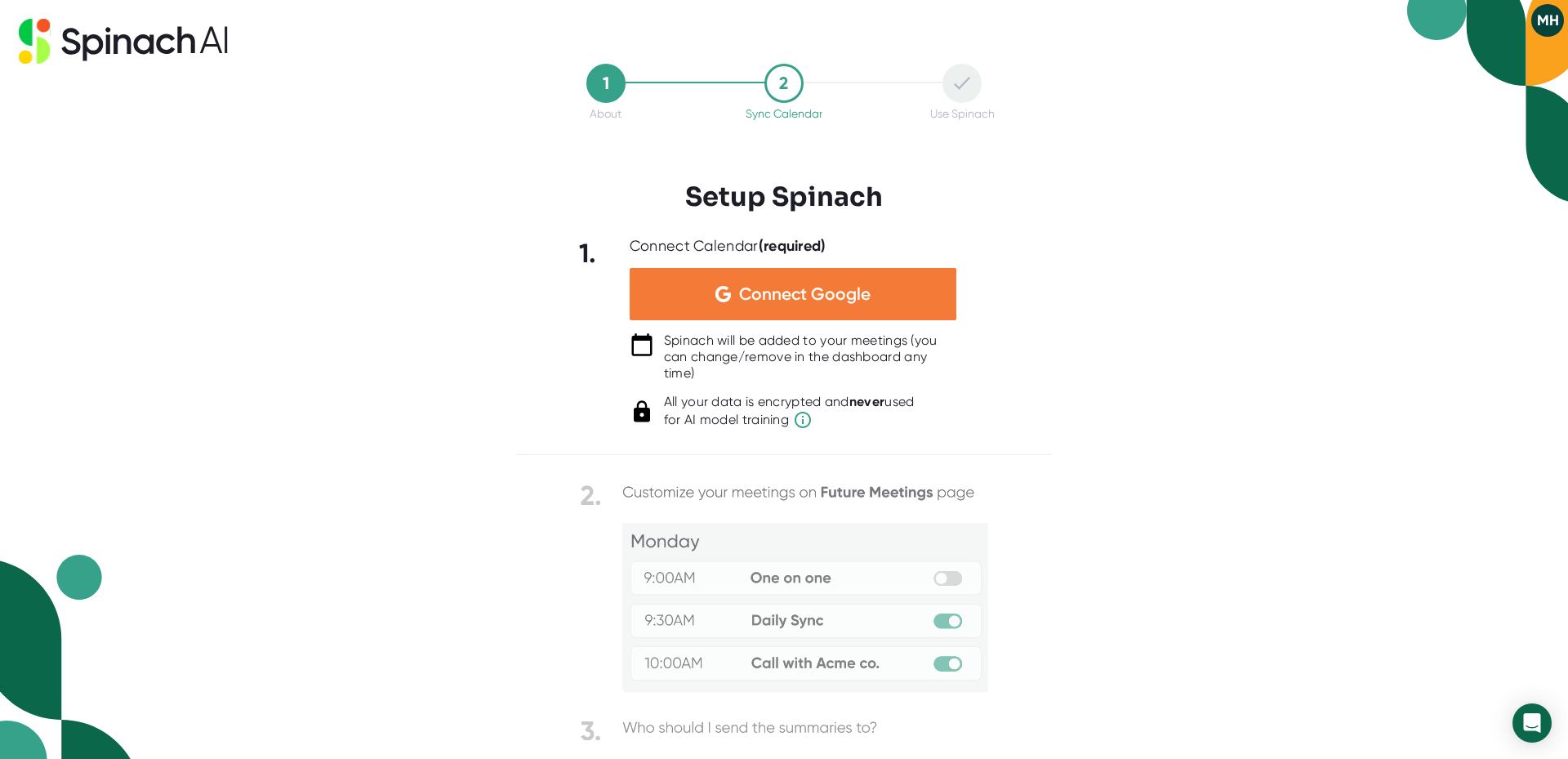
click at [763, 291] on span "Connect Google" at bounding box center [805, 293] width 131 height 16
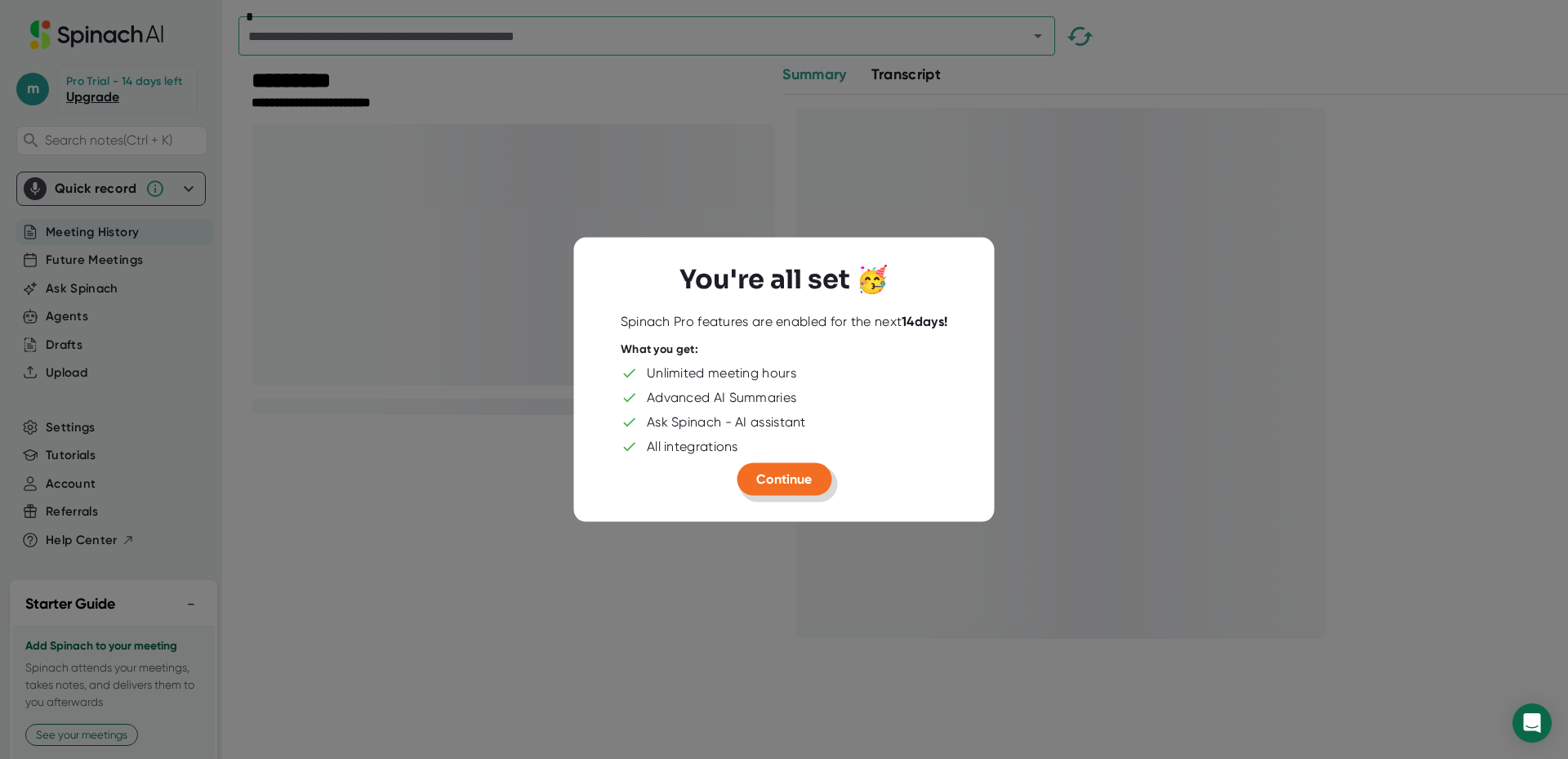
click at [794, 477] on span "Continue" at bounding box center [784, 477] width 55 height 15
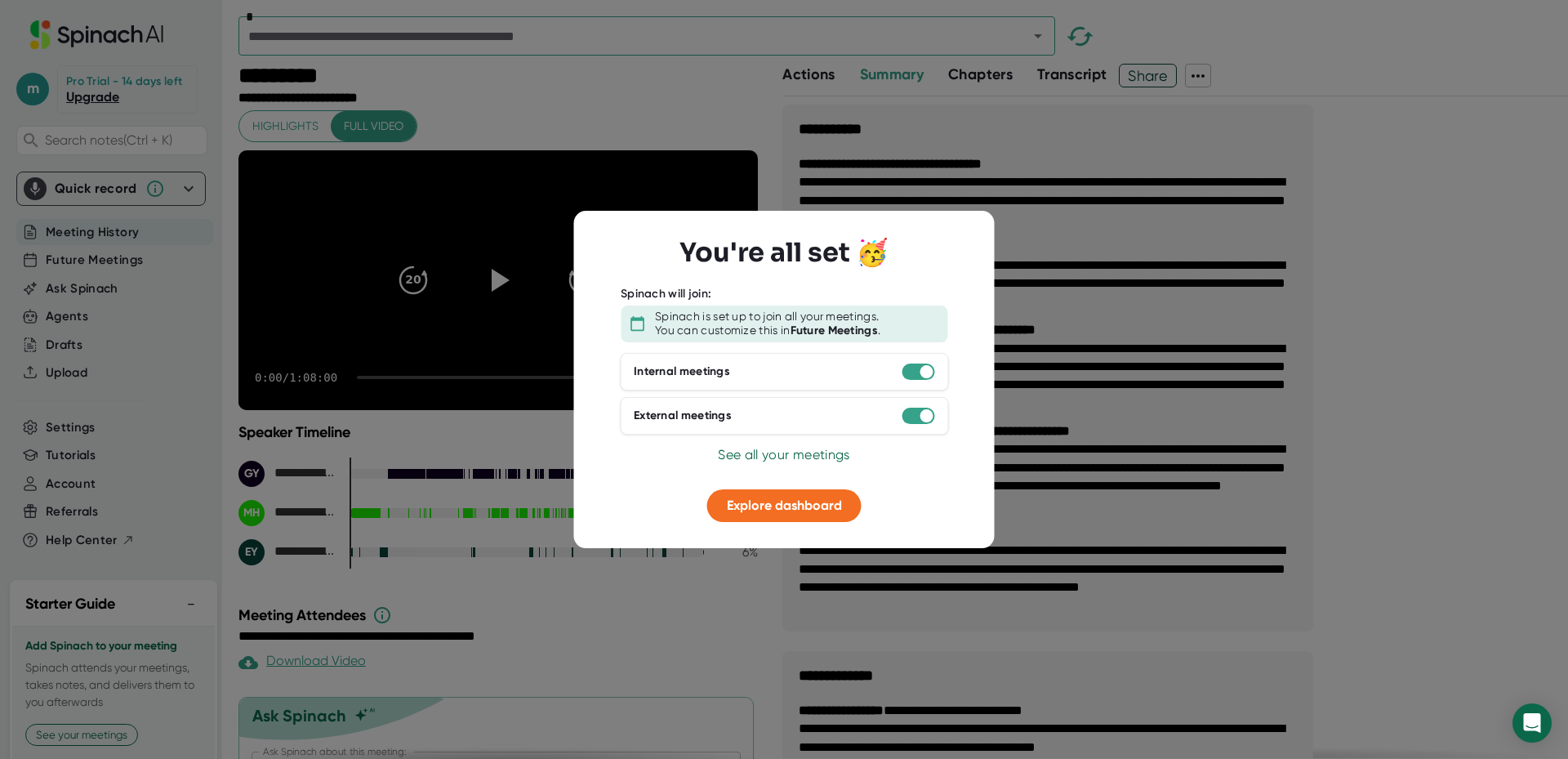
click at [784, 457] on span "See all your meetings" at bounding box center [784, 455] width 131 height 15
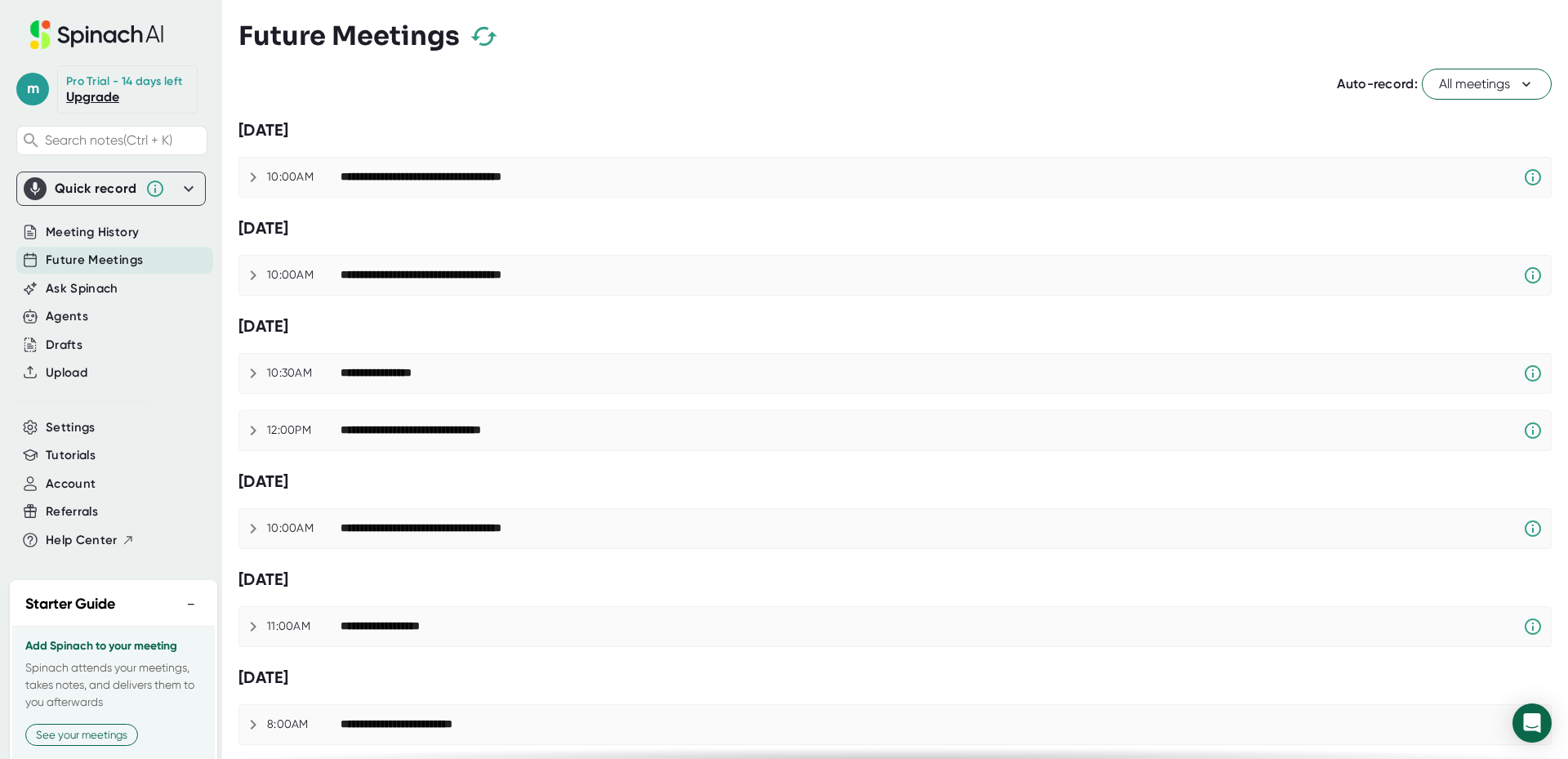
click at [111, 614] on h2 "Starter Guide" at bounding box center [70, 603] width 89 height 22
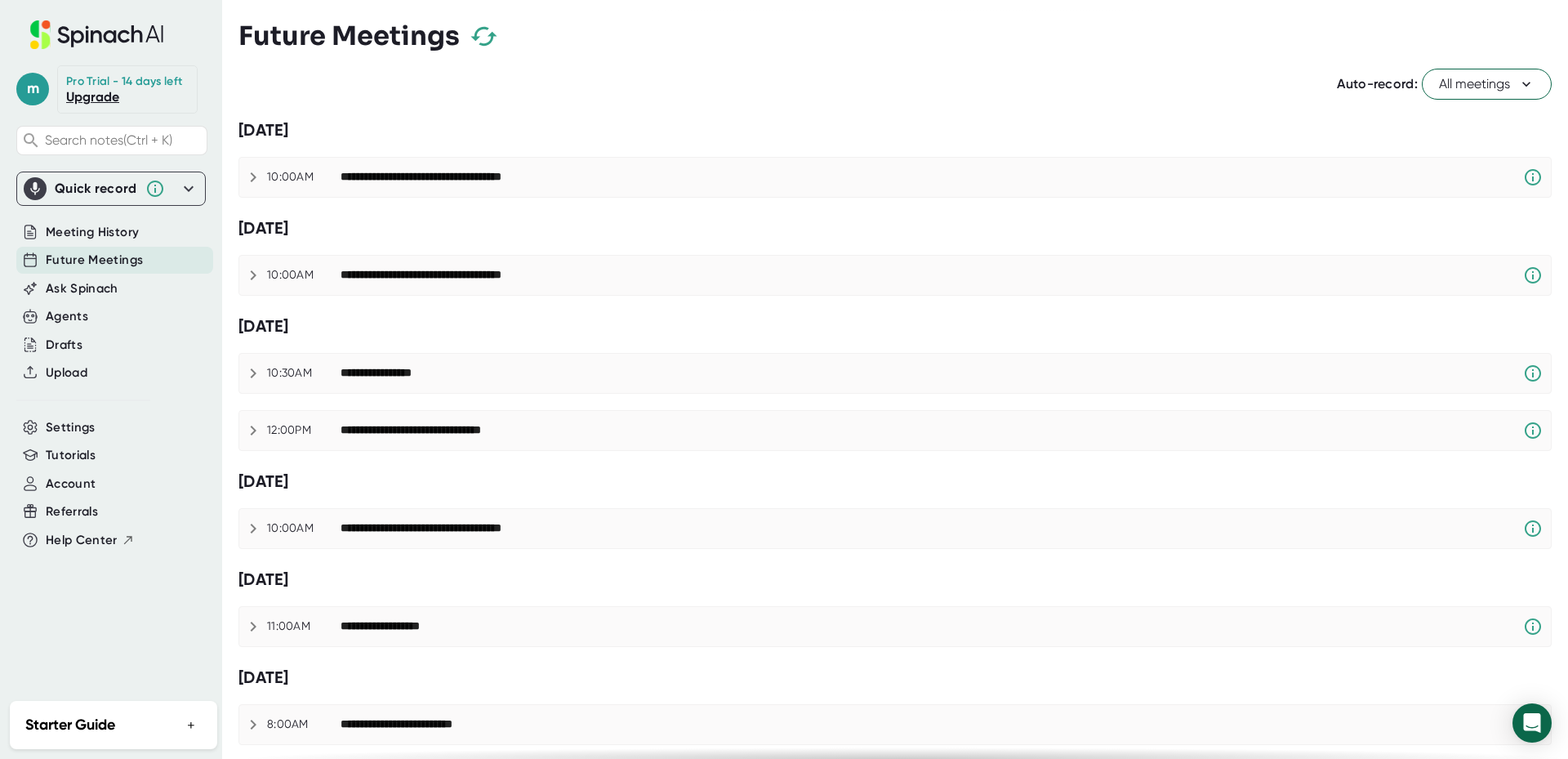
click at [186, 188] on icon at bounding box center [188, 188] width 10 height 6
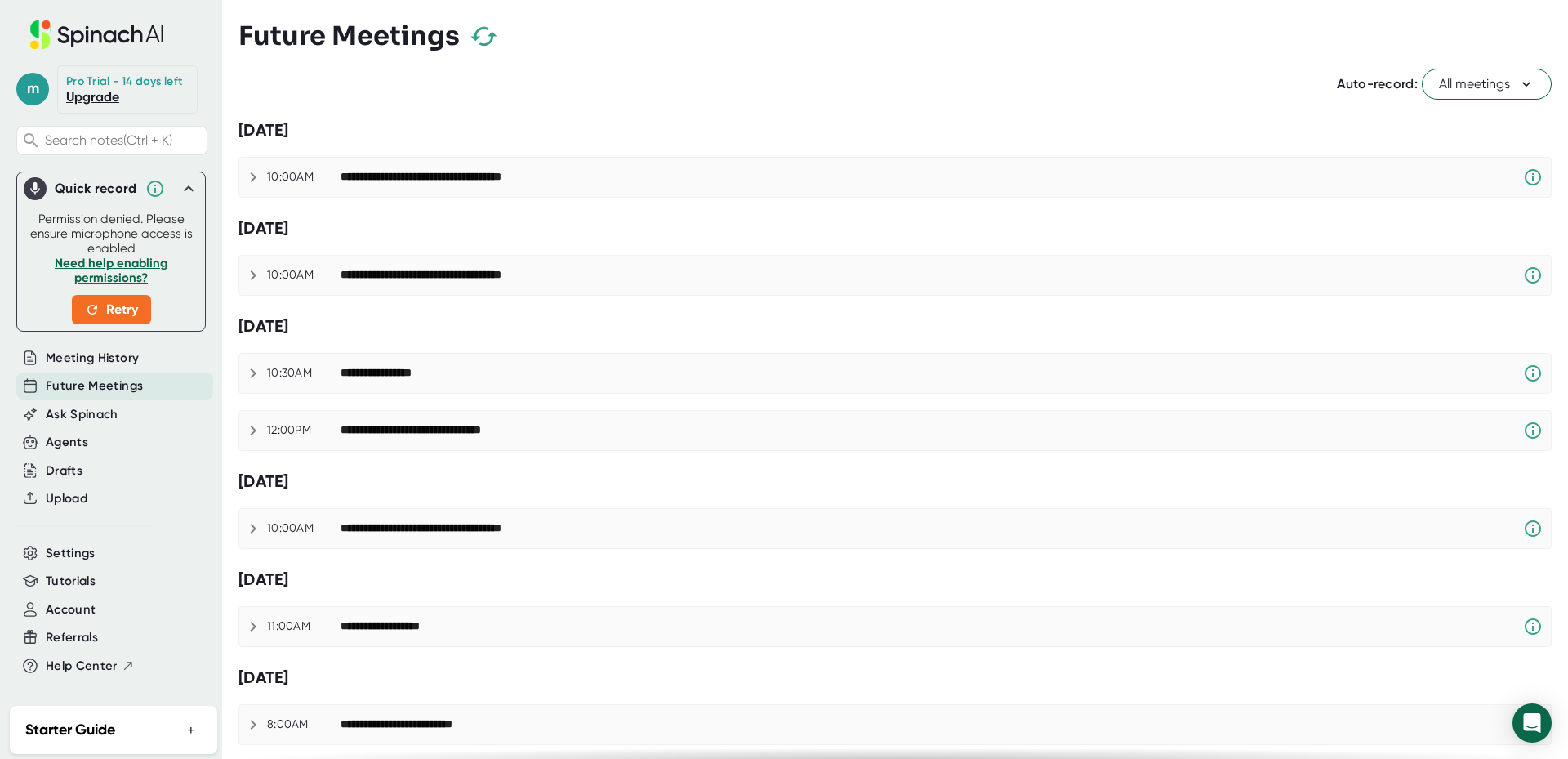
click at [179, 197] on icon at bounding box center [188, 188] width 20 height 20
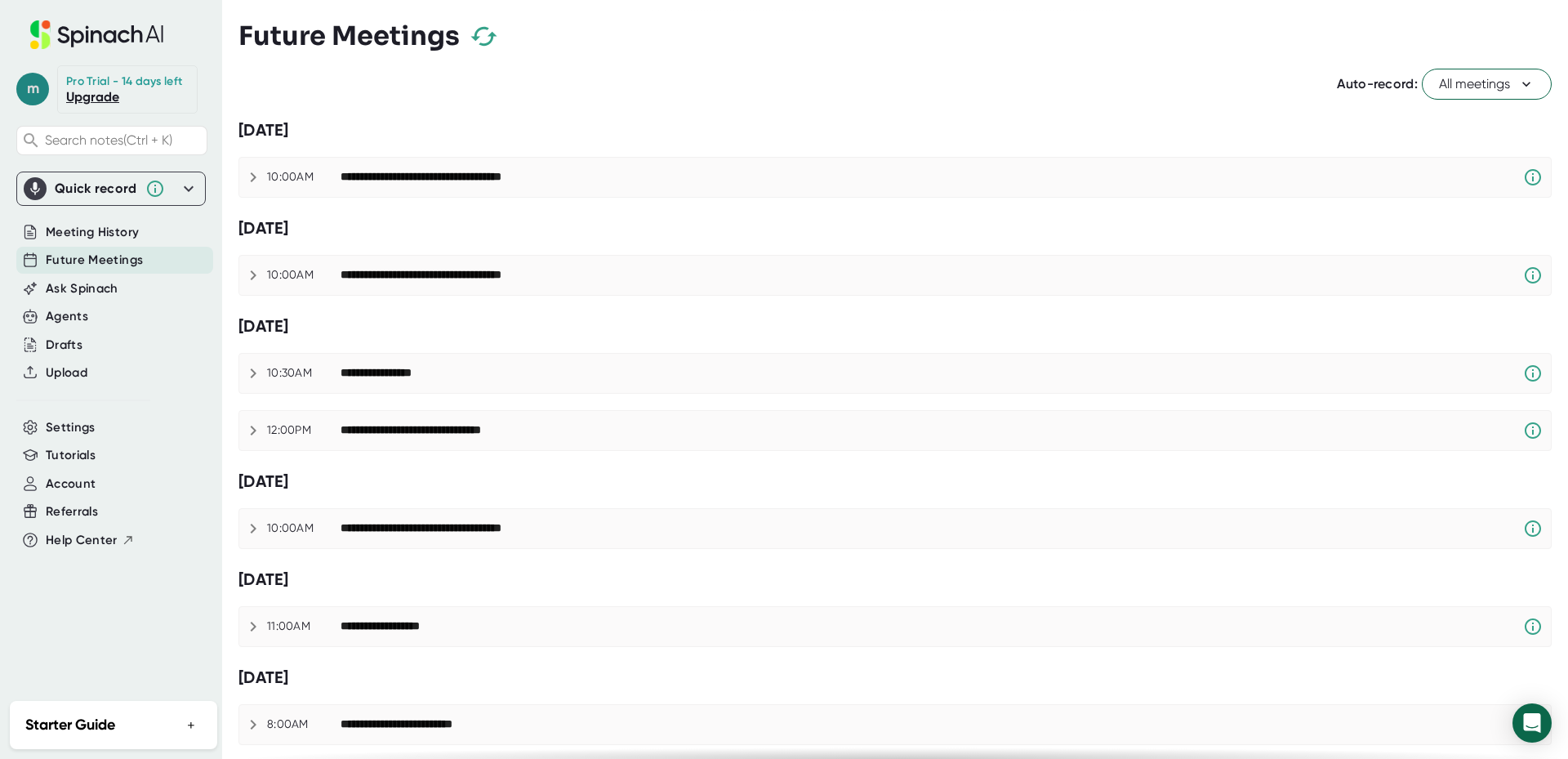
click at [31, 87] on span "m" at bounding box center [32, 88] width 32 height 32
click at [72, 195] on b "Logout" at bounding box center [70, 197] width 35 height 14
